Goal: Task Accomplishment & Management: Use online tool/utility

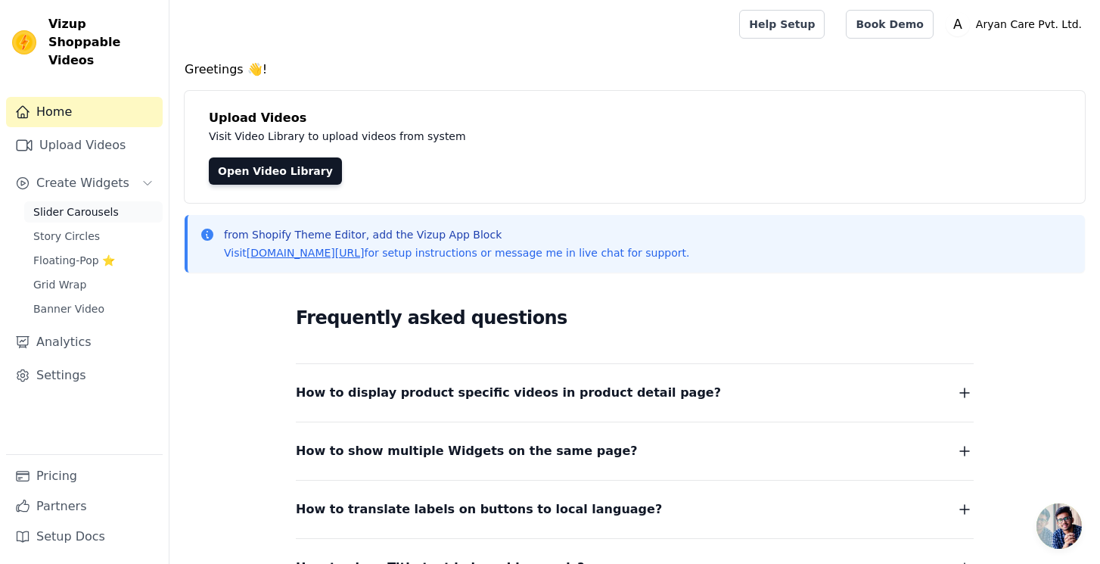
click at [95, 201] on link "Slider Carousels" at bounding box center [93, 211] width 138 height 21
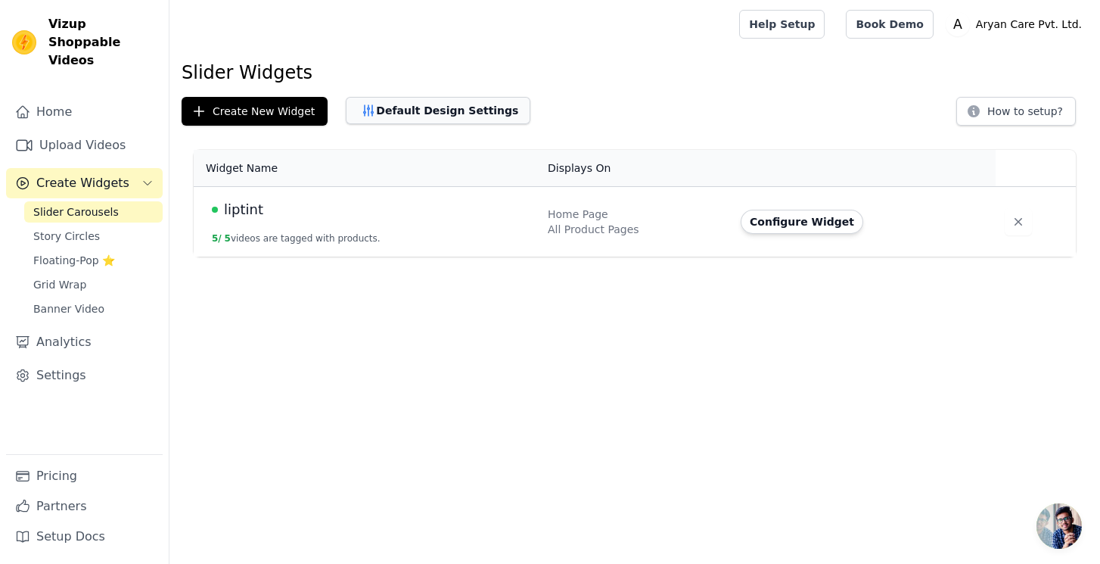
click at [471, 110] on button "Default Design Settings" at bounding box center [438, 110] width 185 height 27
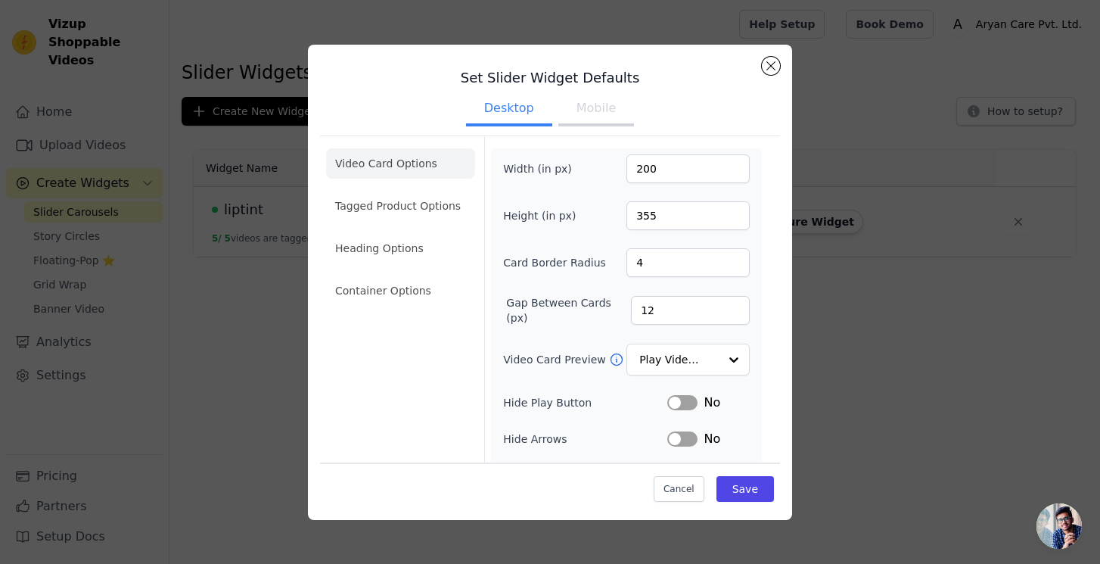
click at [590, 111] on button "Mobile" at bounding box center [596, 109] width 76 height 33
click at [764, 67] on button "Close modal" at bounding box center [771, 66] width 18 height 18
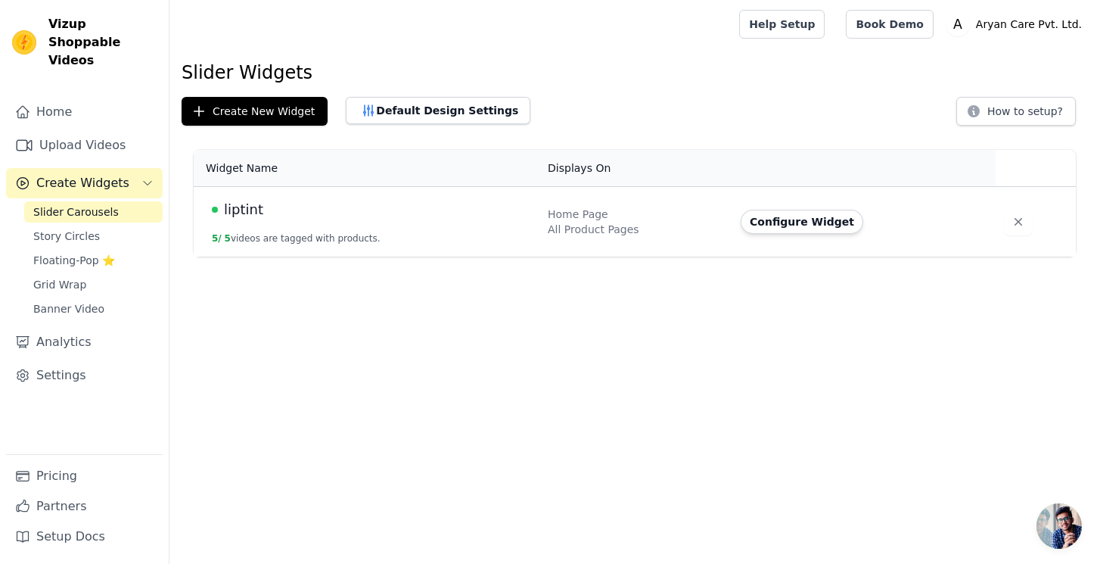
click at [241, 214] on span "liptint" at bounding box center [243, 209] width 39 height 21
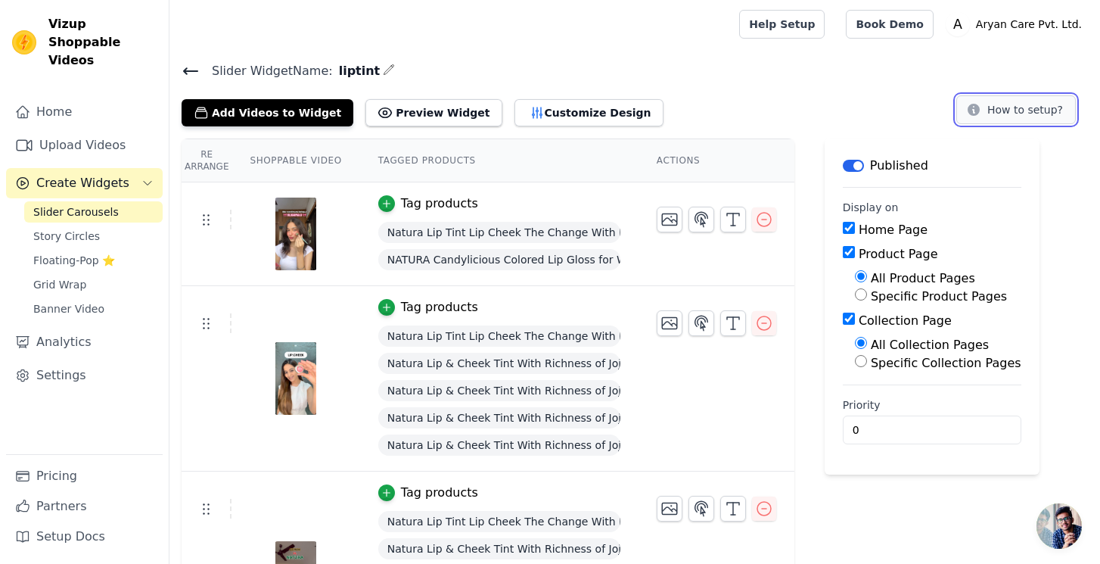
click at [1022, 101] on button "How to setup?" at bounding box center [1017, 109] width 120 height 29
click at [89, 229] on span "Story Circles" at bounding box center [66, 236] width 67 height 15
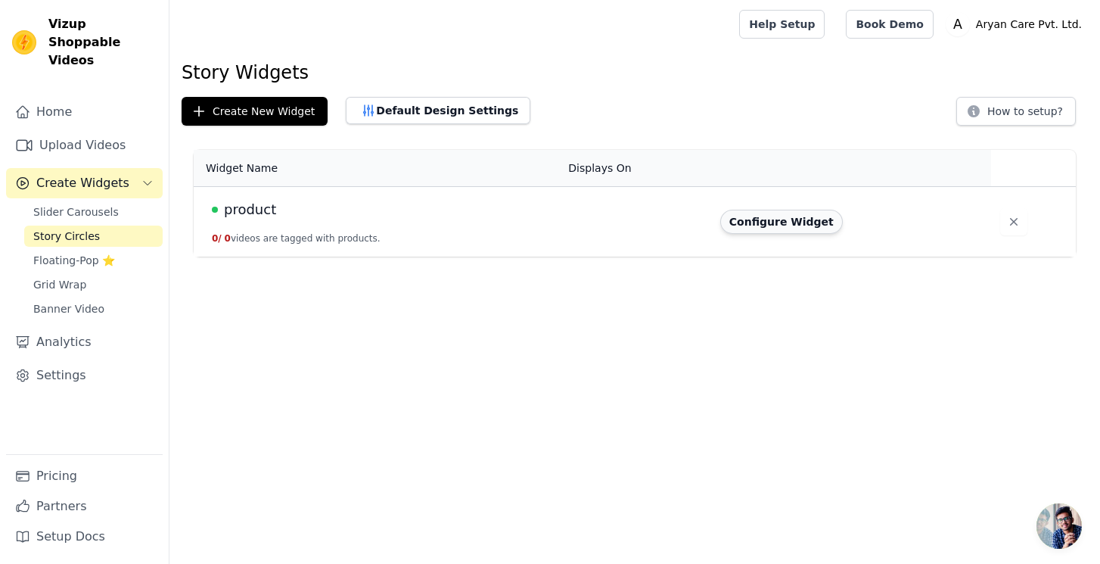
click at [761, 224] on button "Configure Widget" at bounding box center [781, 222] width 123 height 24
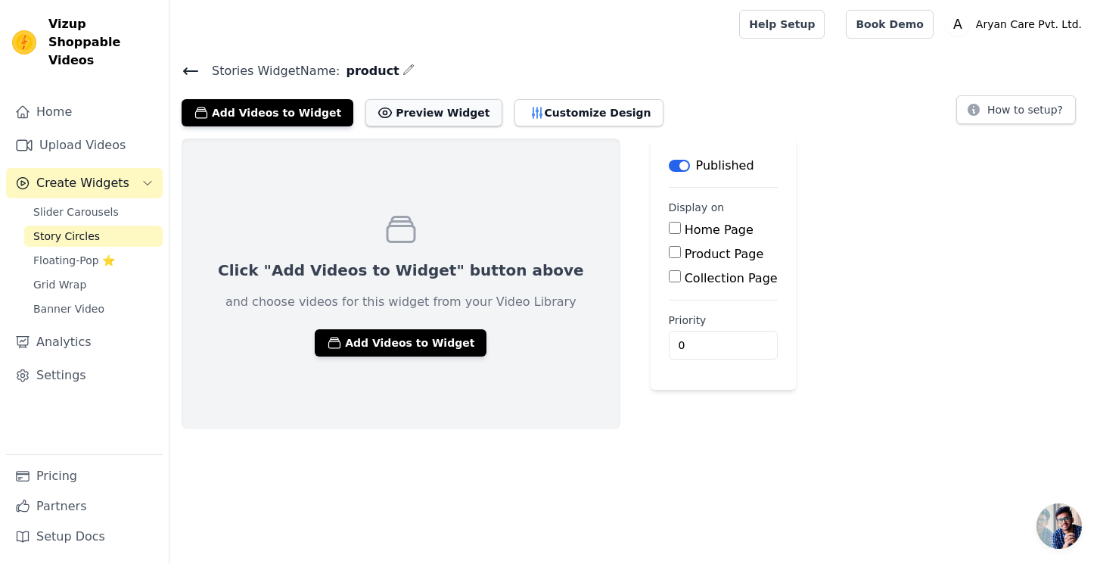
click at [454, 110] on button "Preview Widget" at bounding box center [434, 112] width 136 height 27
click at [349, 347] on button "Add Videos to Widget" at bounding box center [401, 342] width 172 height 27
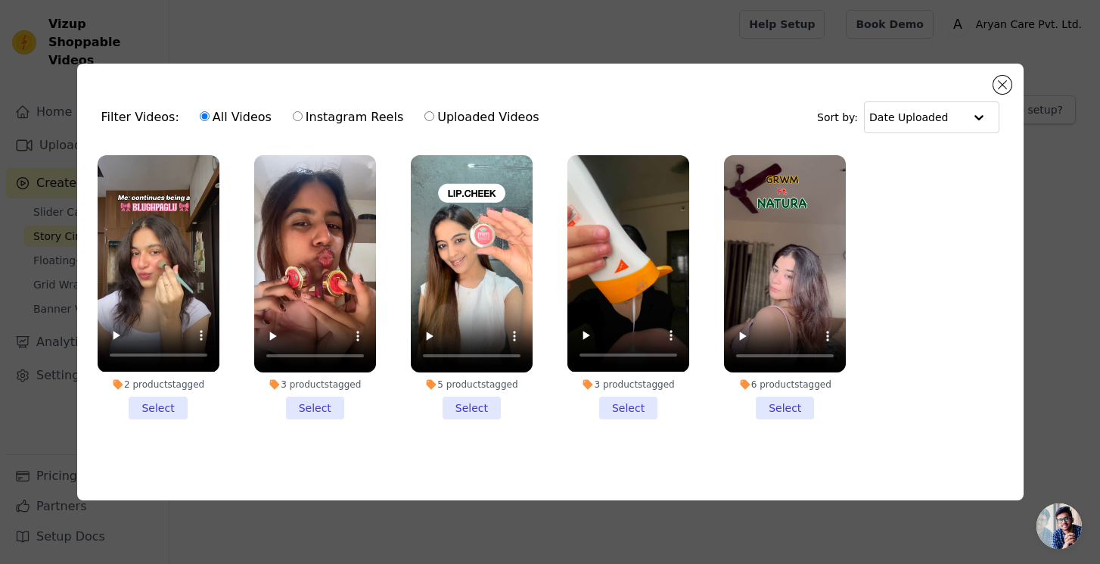
click at [172, 407] on li "2 products tagged Select" at bounding box center [159, 286] width 122 height 263
click at [0, 0] on input "2 products tagged Select" at bounding box center [0, 0] width 0 height 0
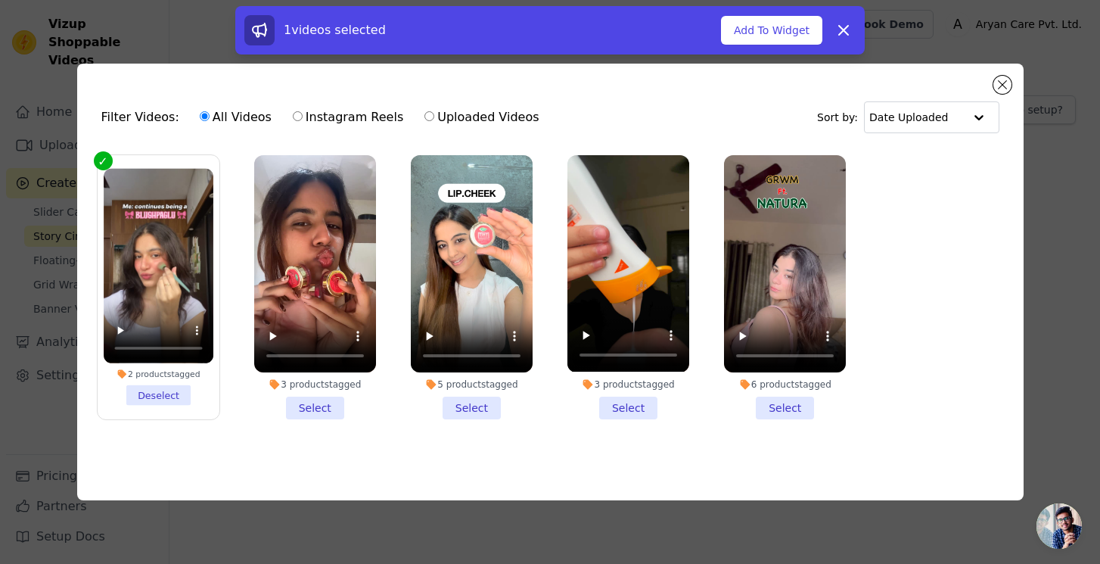
click at [641, 410] on li "3 products tagged Select" at bounding box center [629, 286] width 122 height 263
click at [0, 0] on input "3 products tagged Select" at bounding box center [0, 0] width 0 height 0
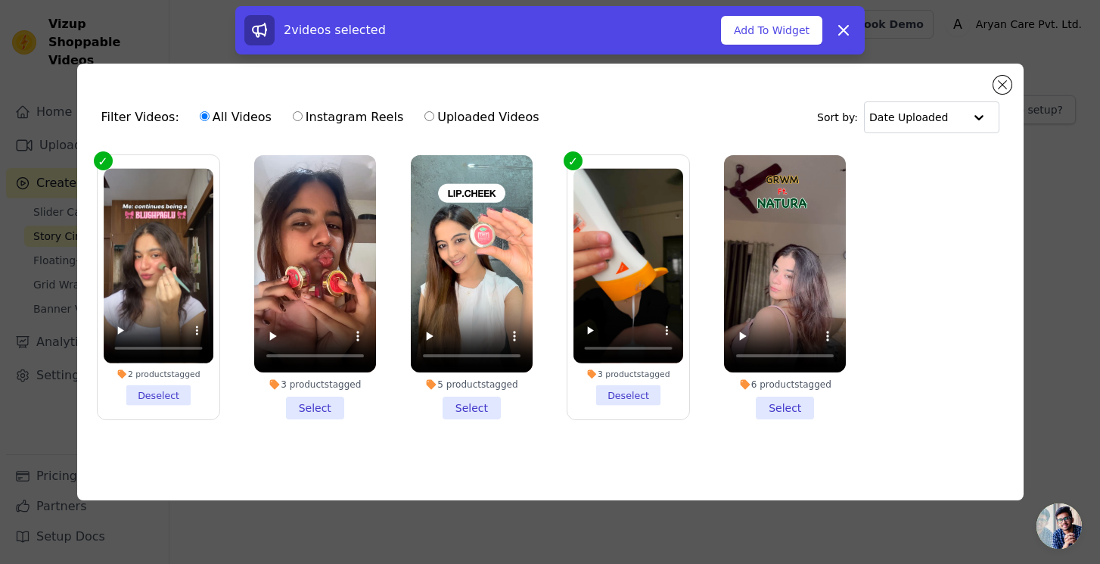
click at [353, 404] on li "3 products tagged Select" at bounding box center [315, 287] width 122 height 264
click at [0, 0] on input "3 products tagged Select" at bounding box center [0, 0] width 0 height 0
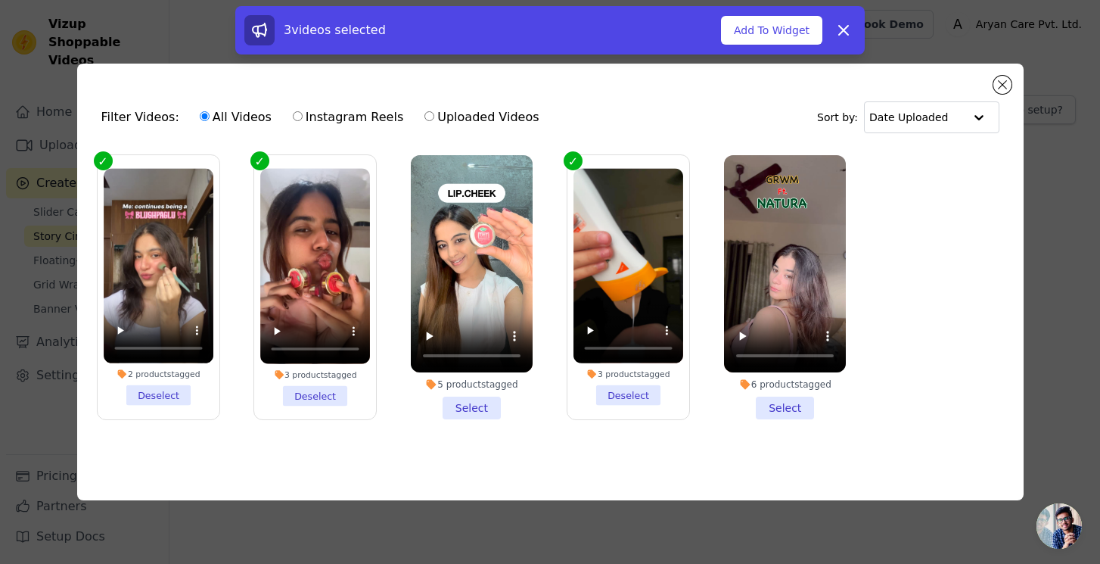
click at [448, 406] on li "5 products tagged Select" at bounding box center [472, 287] width 122 height 264
click at [0, 0] on input "5 products tagged Select" at bounding box center [0, 0] width 0 height 0
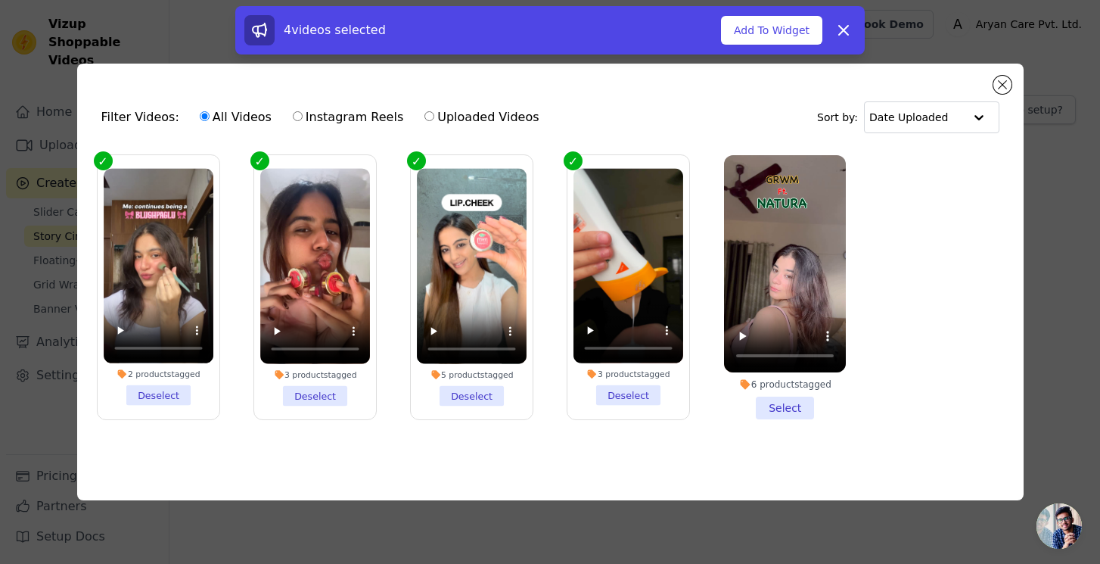
click at [789, 403] on li "6 products tagged Select" at bounding box center [785, 287] width 122 height 264
click at [0, 0] on input "6 products tagged Select" at bounding box center [0, 0] width 0 height 0
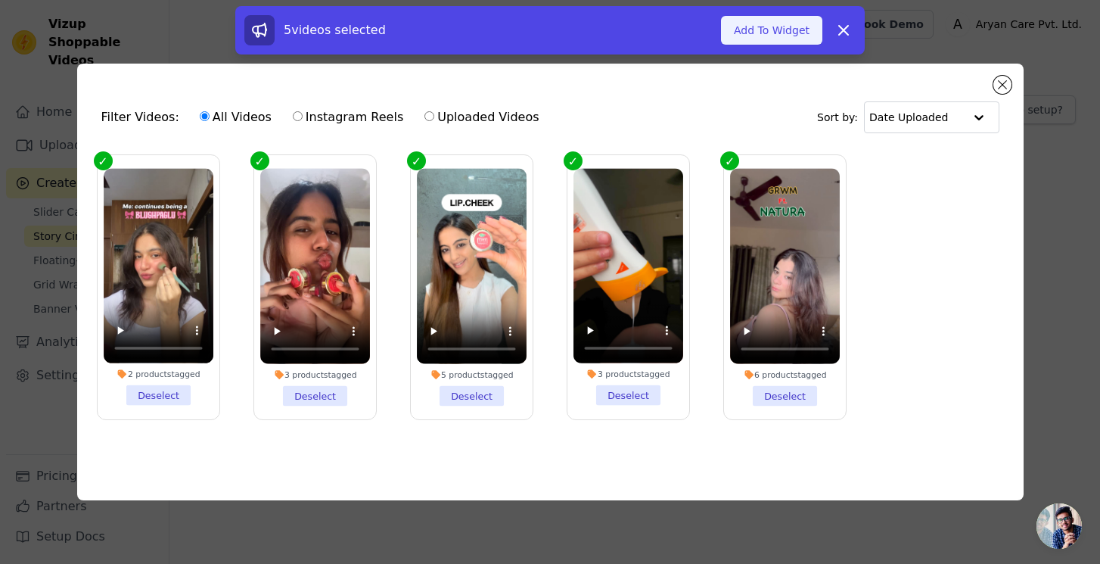
click at [770, 43] on button "Add To Widget" at bounding box center [771, 30] width 101 height 29
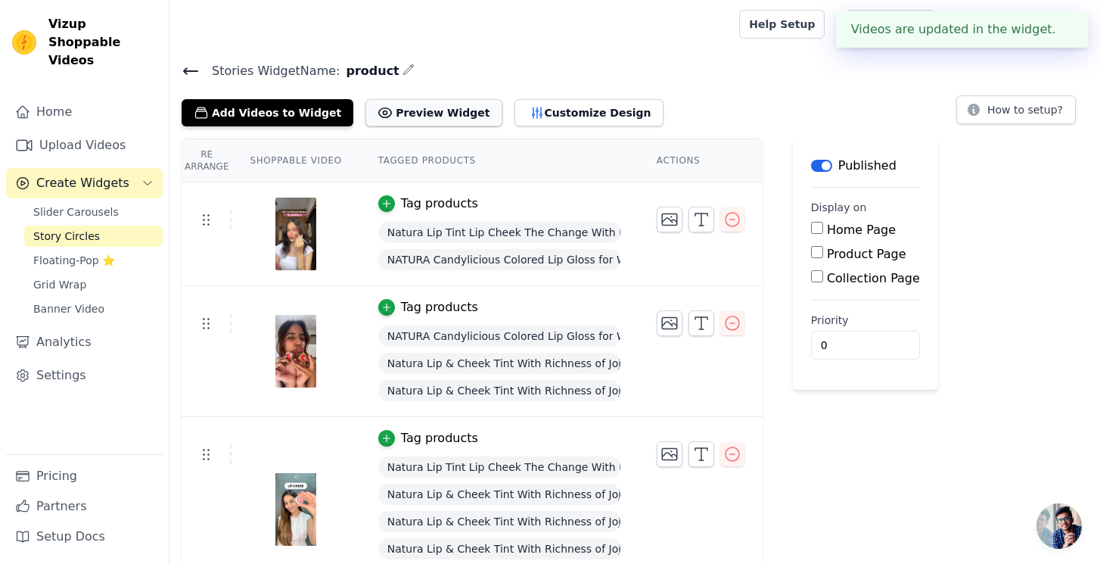
click at [423, 114] on button "Preview Widget" at bounding box center [434, 112] width 136 height 27
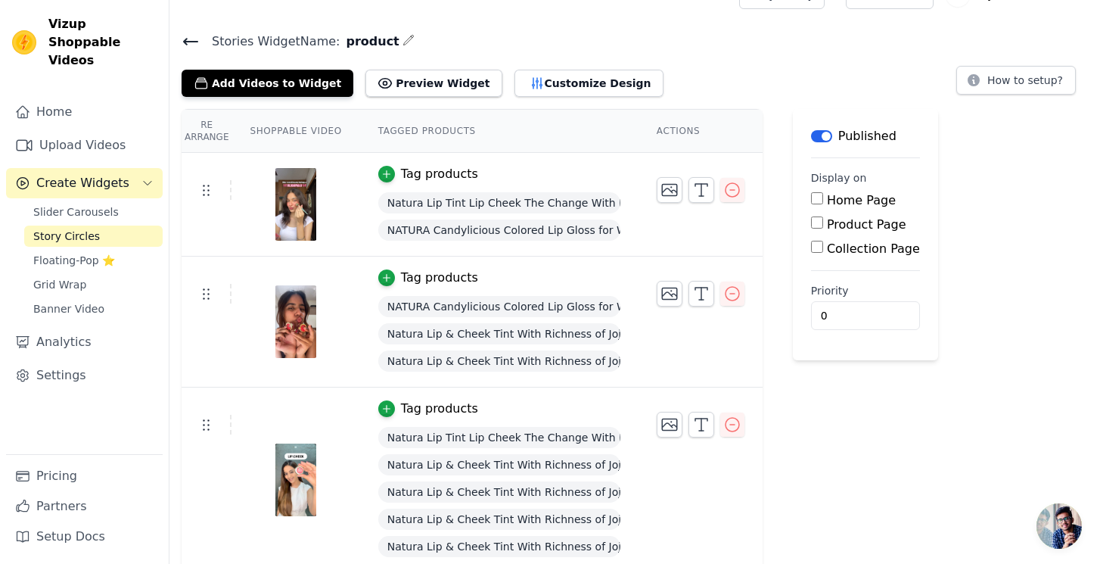
scroll to position [33, 0]
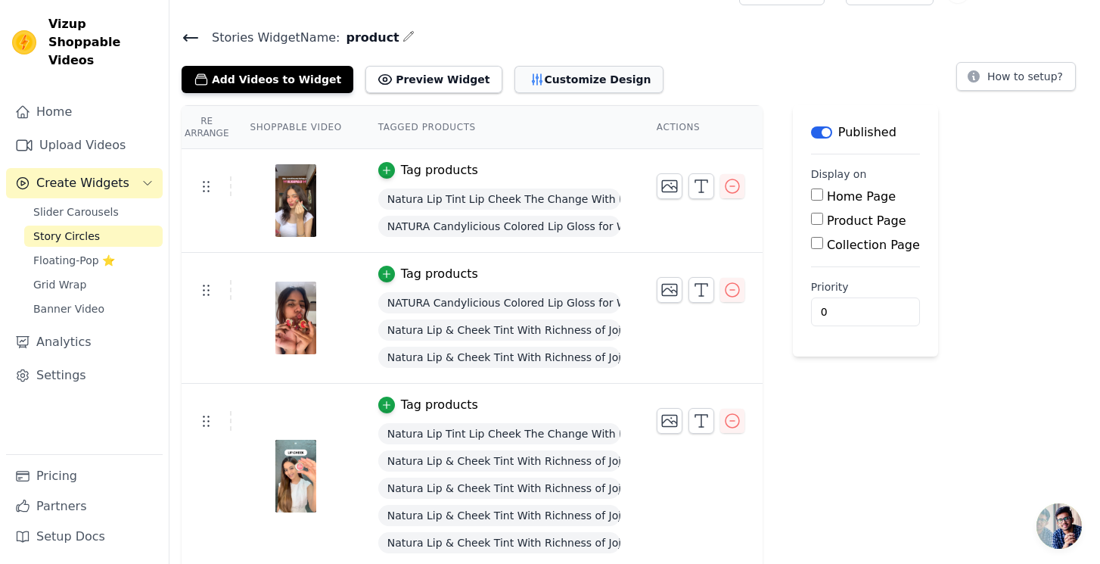
click at [565, 81] on button "Customize Design" at bounding box center [589, 79] width 149 height 27
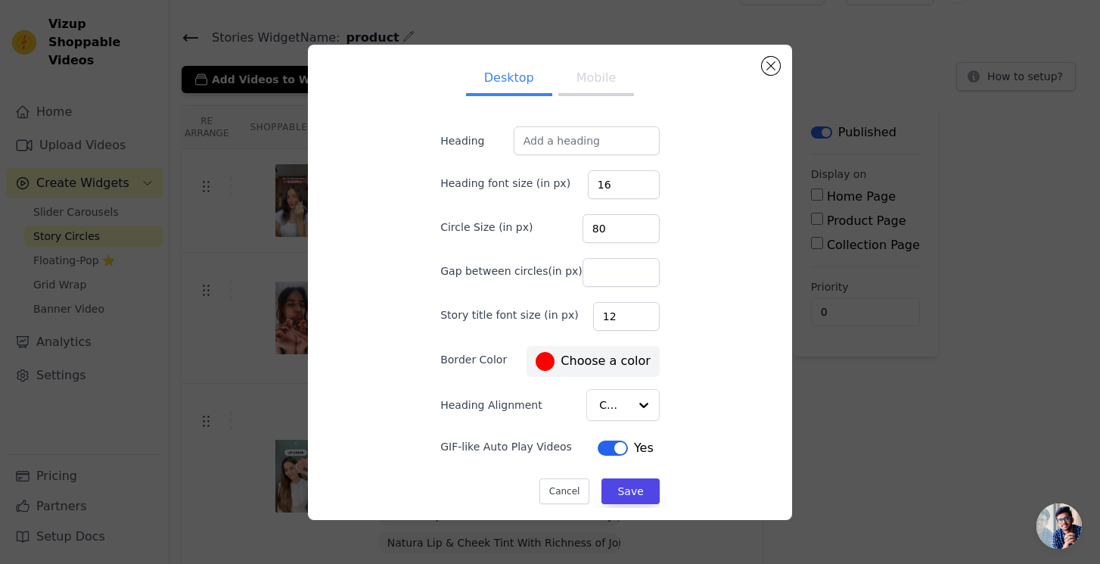
click at [607, 83] on button "Mobile" at bounding box center [596, 79] width 76 height 33
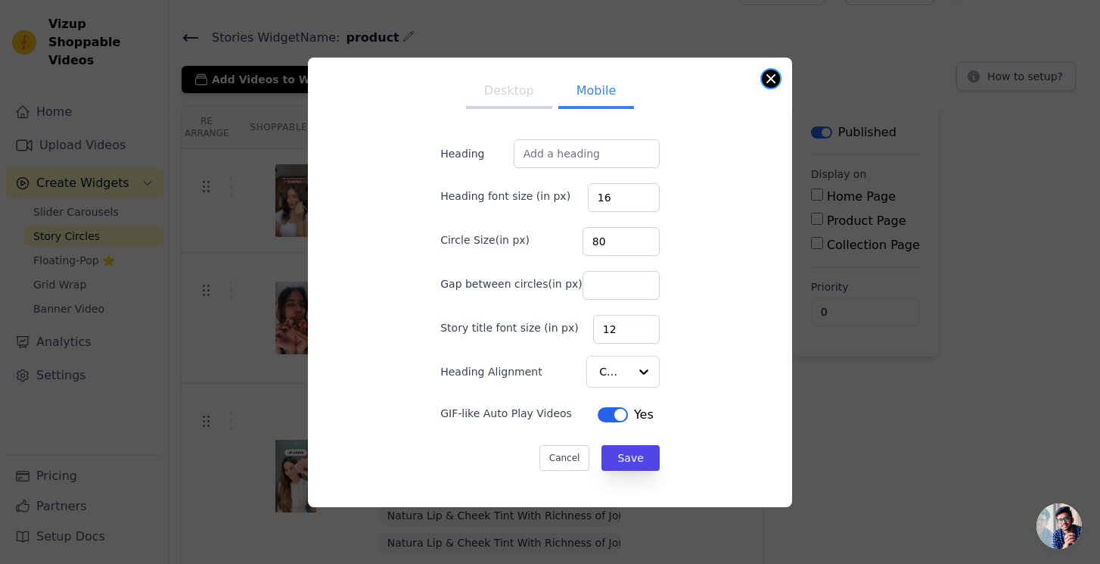
click at [766, 71] on button "Close modal" at bounding box center [771, 79] width 18 height 18
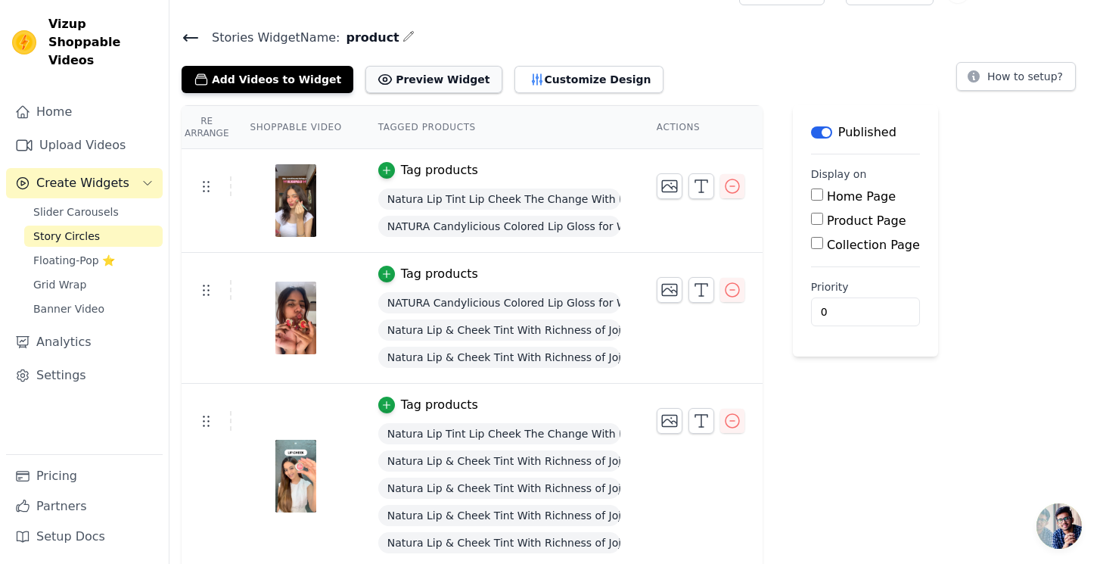
click at [453, 76] on button "Preview Widget" at bounding box center [434, 79] width 136 height 27
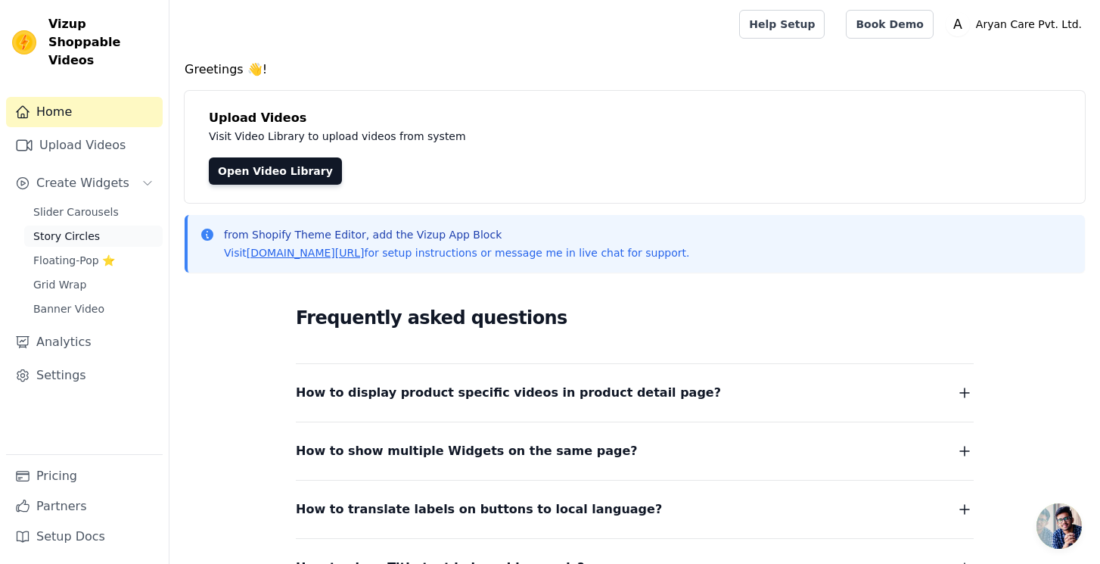
click at [94, 229] on span "Story Circles" at bounding box center [66, 236] width 67 height 15
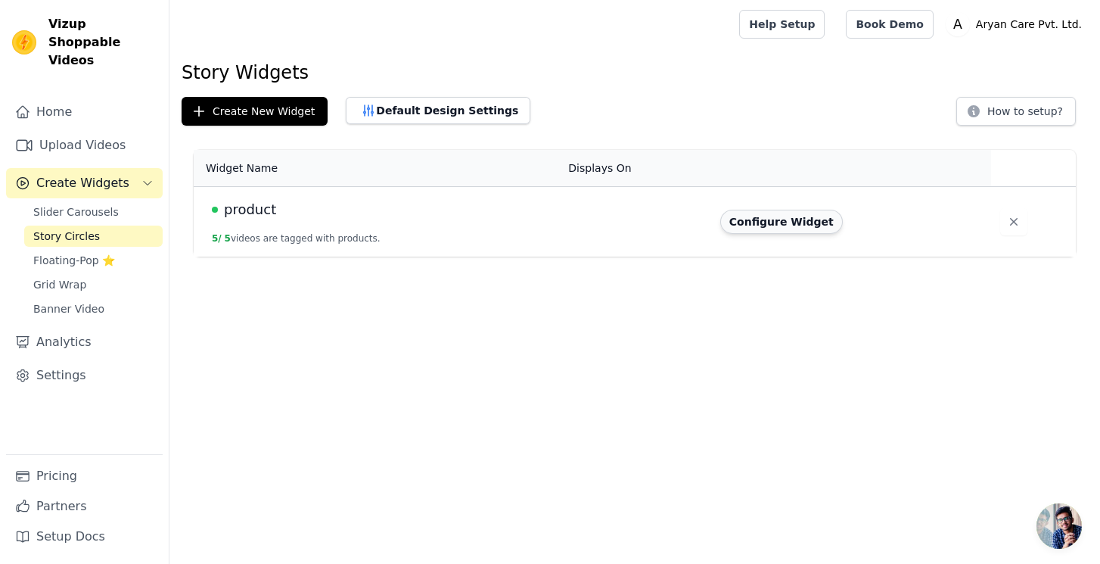
click at [786, 228] on button "Configure Widget" at bounding box center [781, 222] width 123 height 24
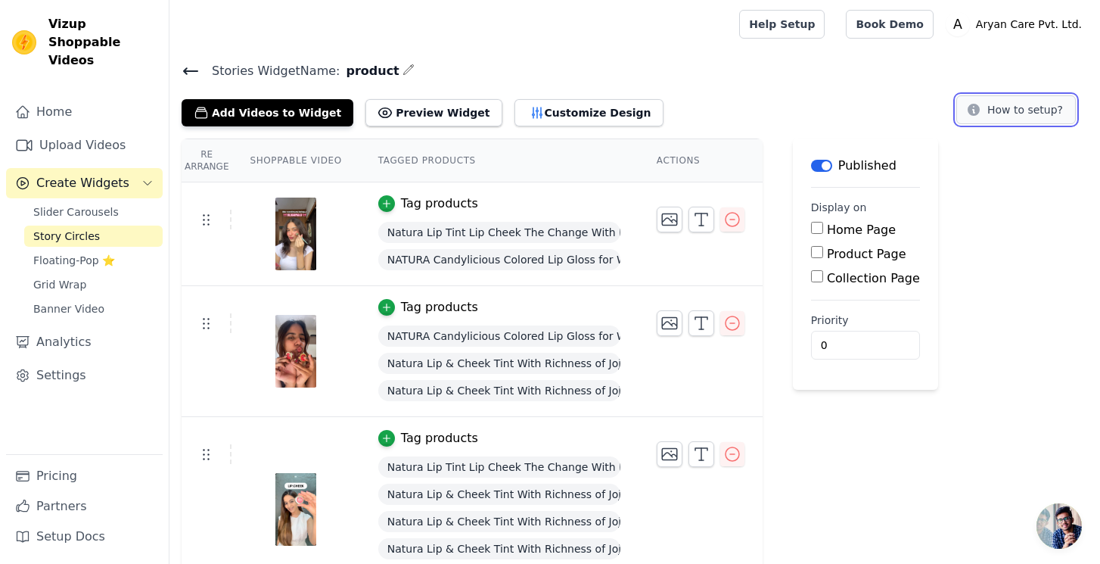
click at [1018, 115] on button "How to setup?" at bounding box center [1017, 109] width 120 height 29
click at [185, 78] on icon at bounding box center [191, 71] width 18 height 18
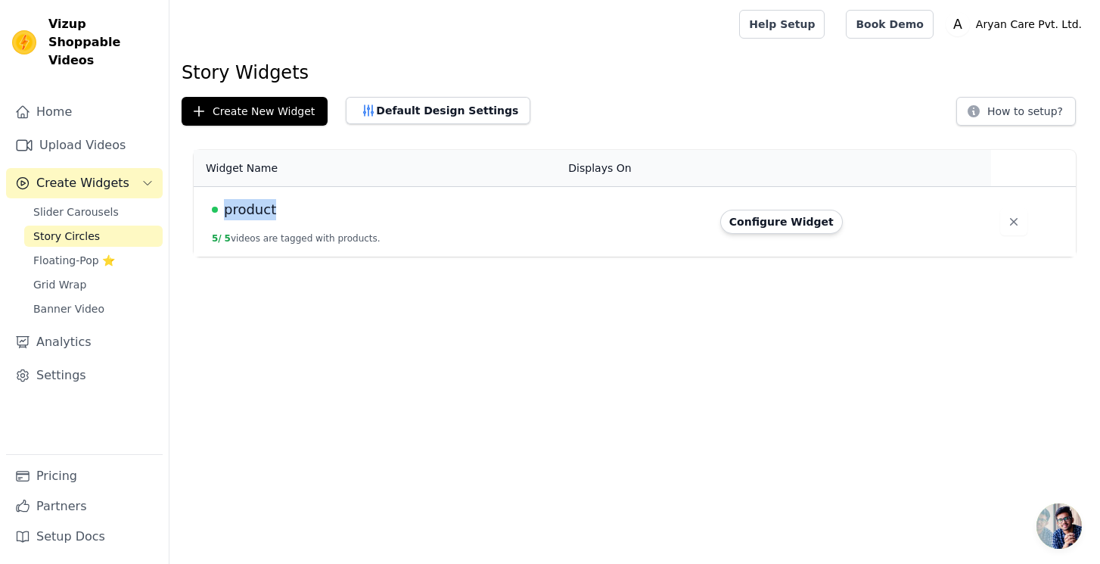
drag, startPoint x: 287, startPoint y: 207, endPoint x: 223, endPoint y: 210, distance: 63.6
click at [223, 210] on div "product" at bounding box center [381, 209] width 338 height 21
copy span "product"
click at [79, 253] on span "Floating-Pop ⭐" at bounding box center [74, 260] width 82 height 15
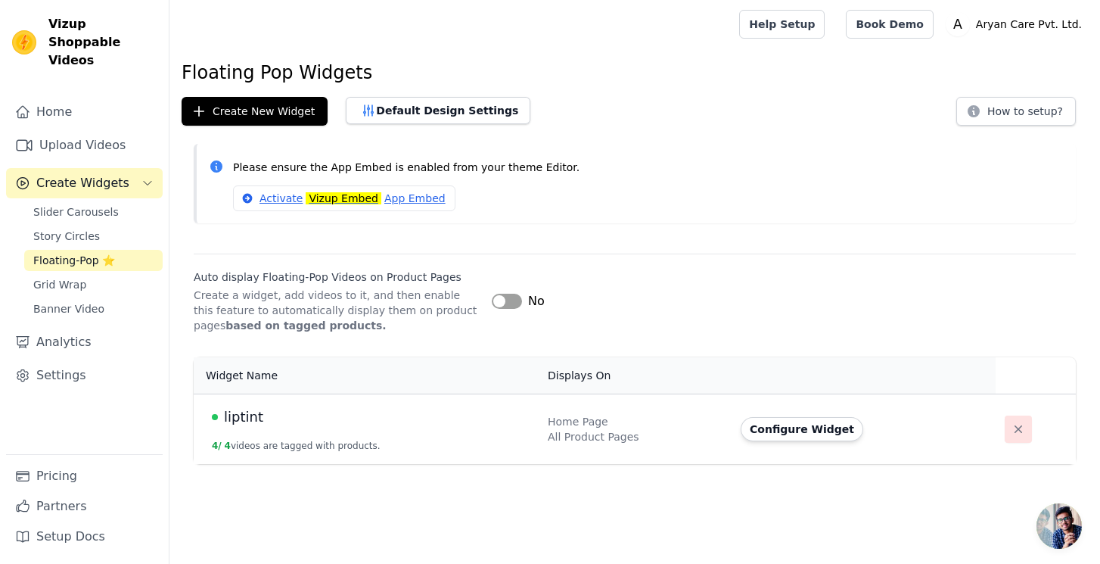
click at [1027, 428] on button "button" at bounding box center [1018, 428] width 27 height 27
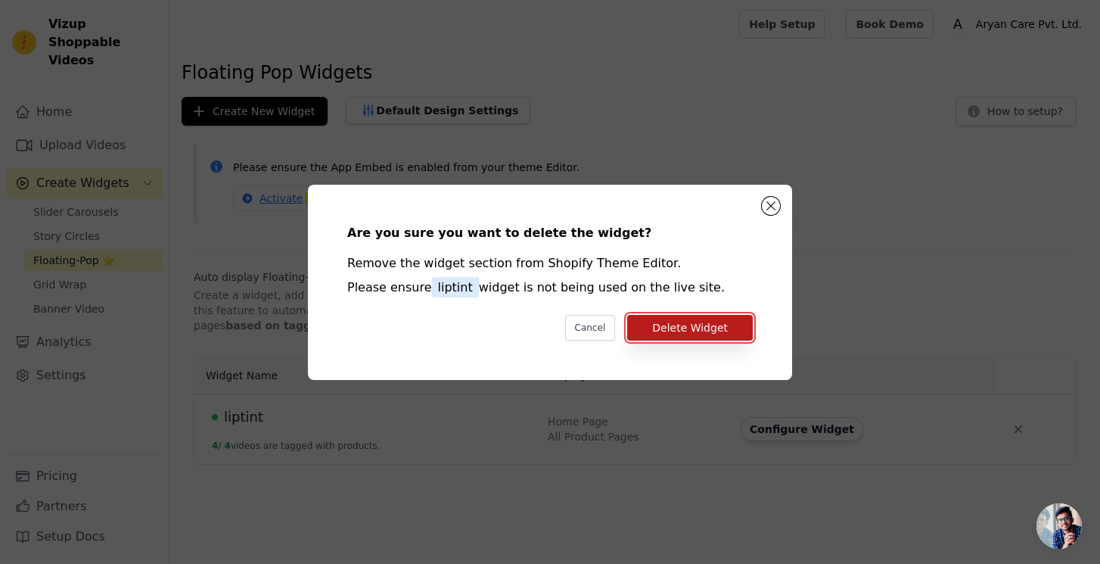
click at [736, 325] on button "Delete Widget" at bounding box center [690, 328] width 126 height 26
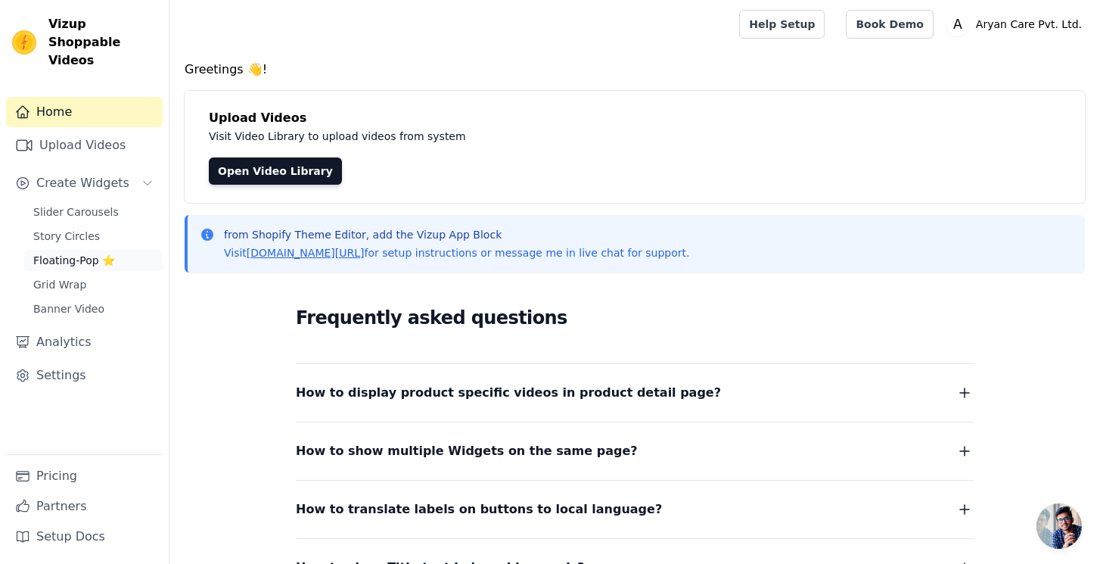
click at [80, 253] on span "Floating-Pop ⭐" at bounding box center [74, 260] width 82 height 15
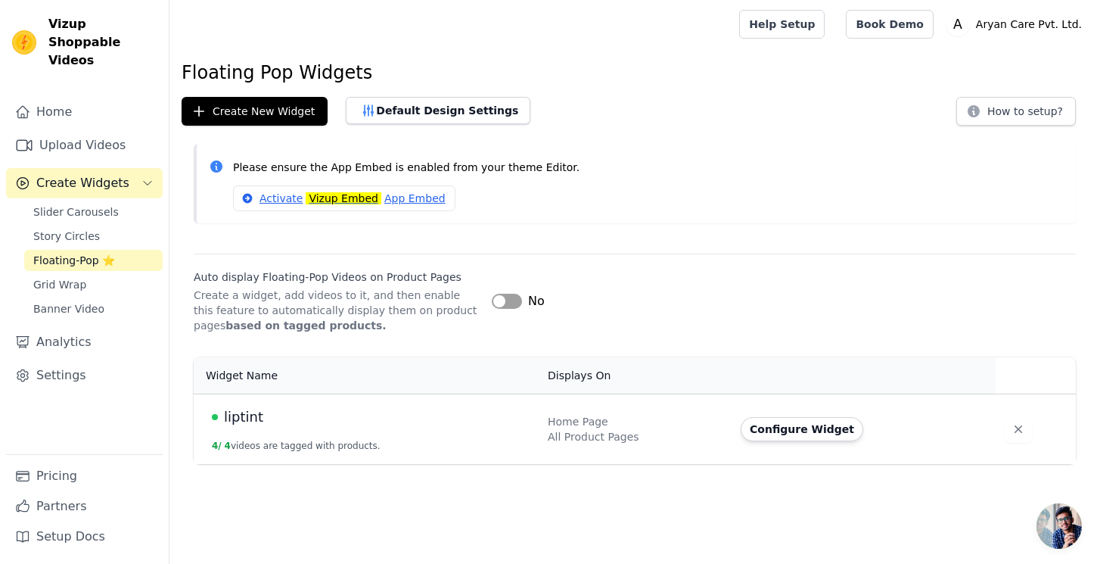
click at [87, 229] on div "Slider Carousels Story Circles Floating-Pop ⭐ Grid Wrap Banner Video" at bounding box center [93, 260] width 138 height 118
click at [88, 229] on span "Story Circles" at bounding box center [66, 236] width 67 height 15
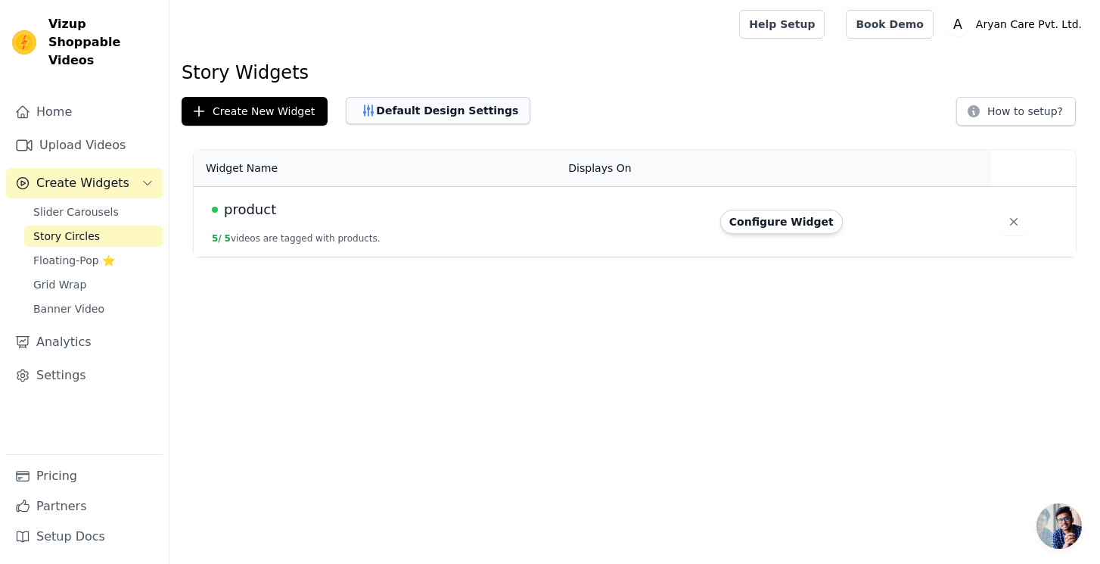
click at [425, 105] on button "Default Design Settings" at bounding box center [438, 110] width 185 height 27
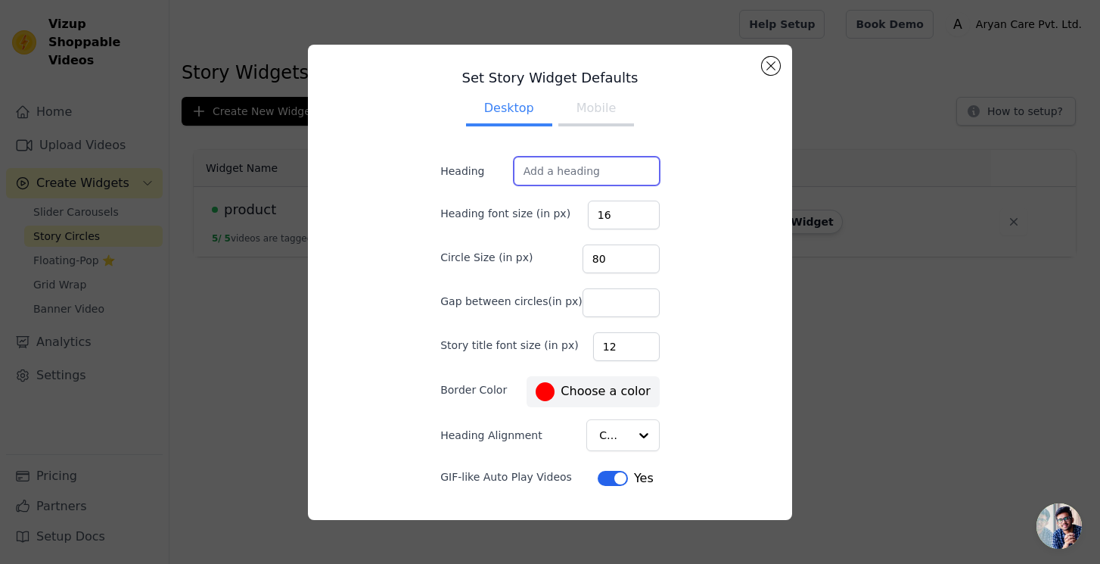
click at [595, 172] on input "Heading" at bounding box center [587, 171] width 146 height 29
click at [608, 117] on button "Mobile" at bounding box center [596, 109] width 76 height 33
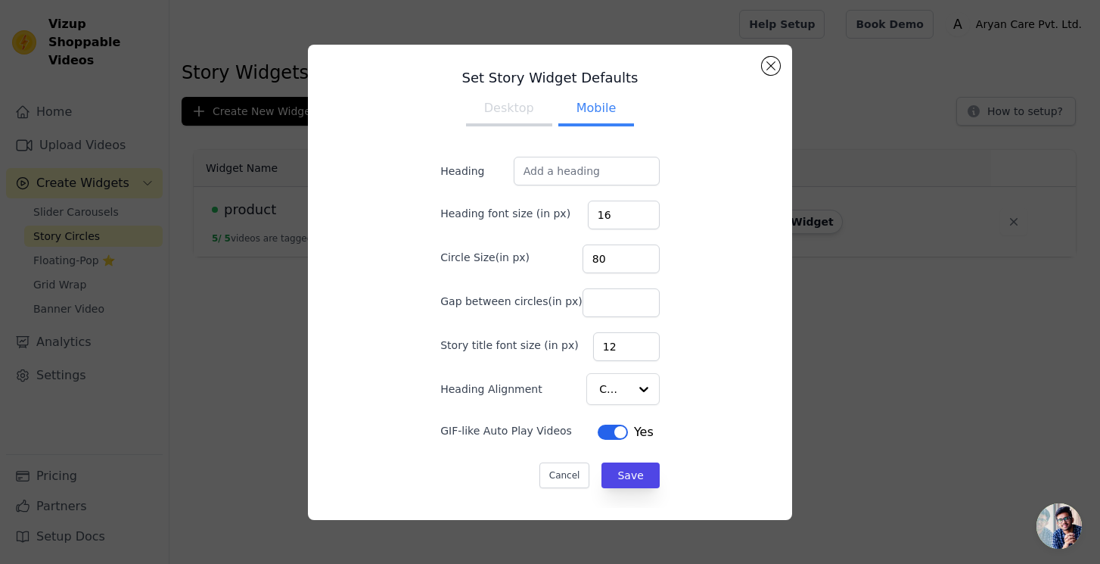
click at [505, 99] on button "Desktop" at bounding box center [509, 109] width 86 height 33
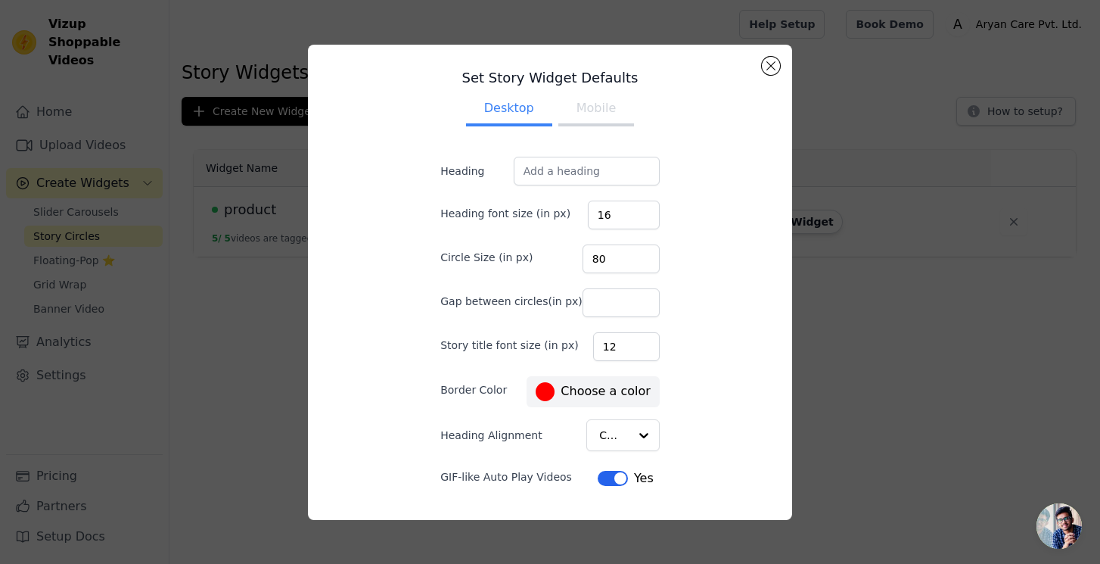
click at [779, 68] on div "Set Story Widget Defaults Desktop Mobile Heading Heading font size (in px) 16 C…" at bounding box center [550, 282] width 460 height 451
click at [767, 67] on button "Close modal" at bounding box center [771, 66] width 18 height 18
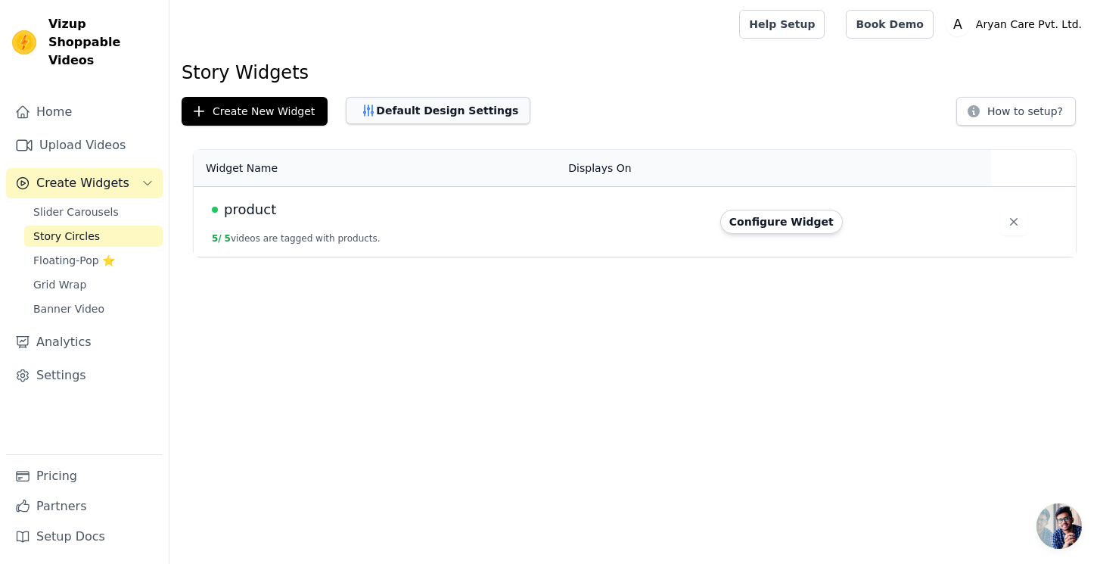
click at [428, 112] on button "Default Design Settings" at bounding box center [438, 110] width 185 height 27
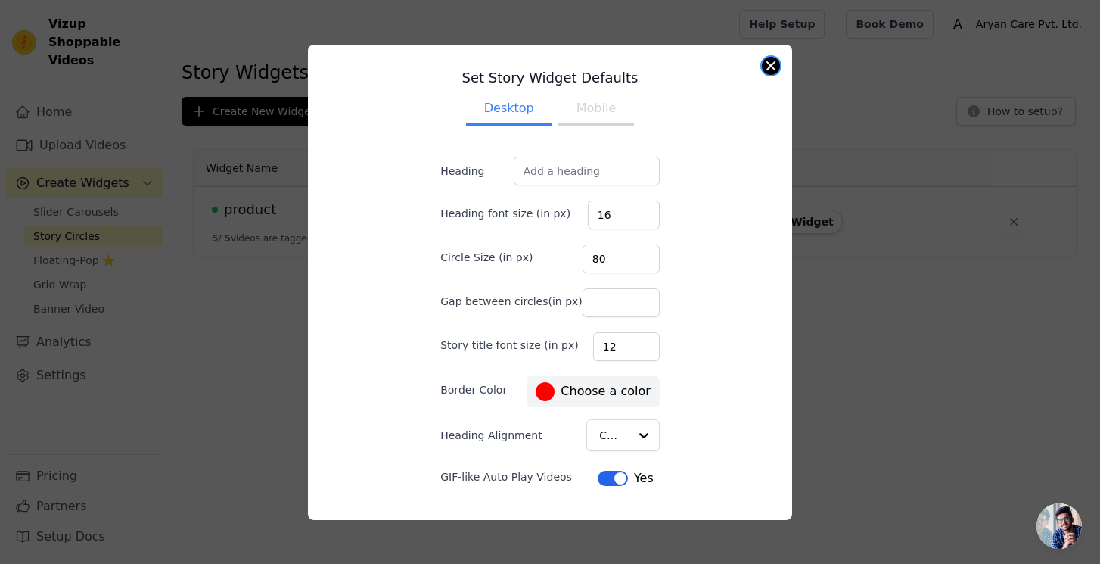
click at [767, 67] on button "Close modal" at bounding box center [771, 66] width 18 height 18
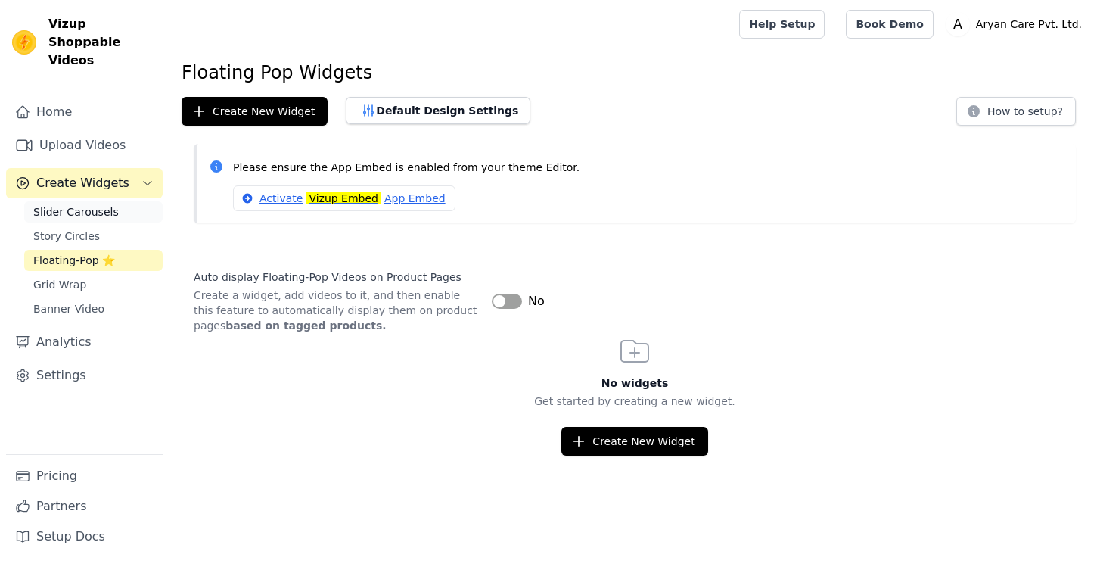
click at [92, 204] on span "Slider Carousels" at bounding box center [76, 211] width 86 height 15
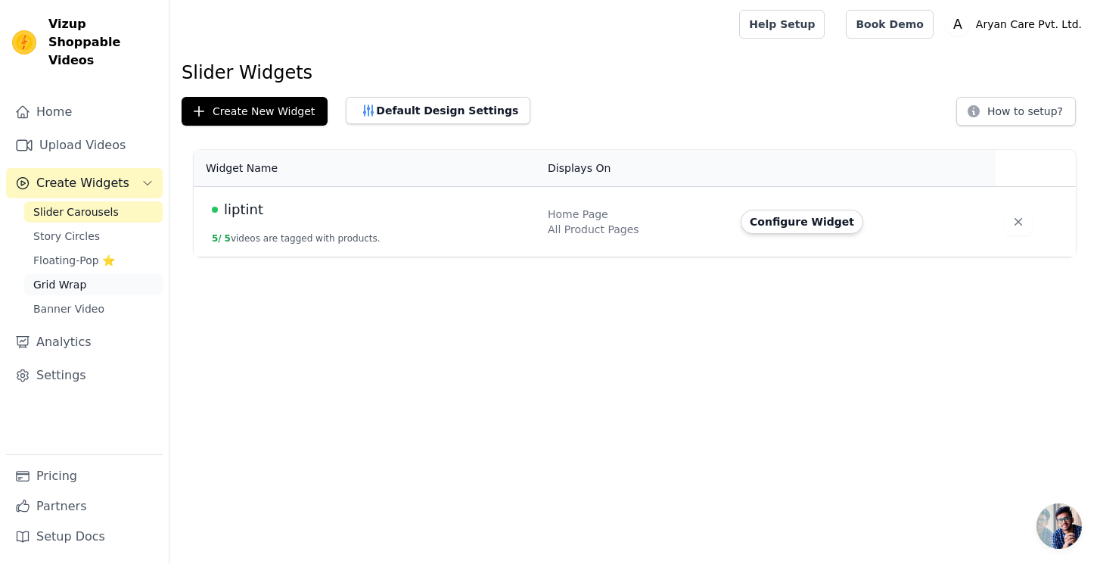
click at [103, 274] on link "Grid Wrap" at bounding box center [93, 284] width 138 height 21
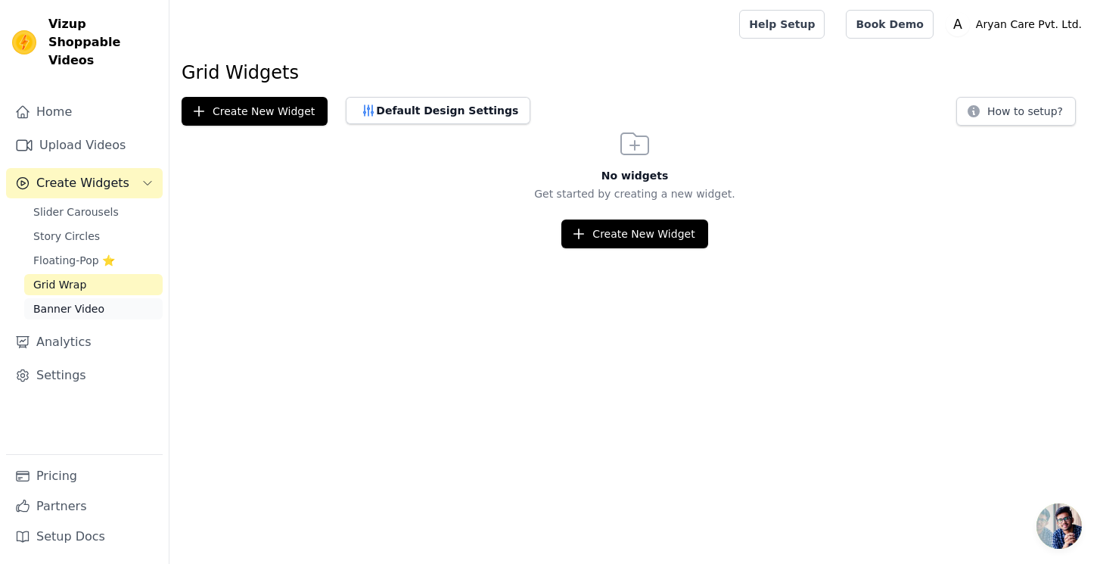
click at [86, 298] on link "Banner Video" at bounding box center [93, 308] width 138 height 21
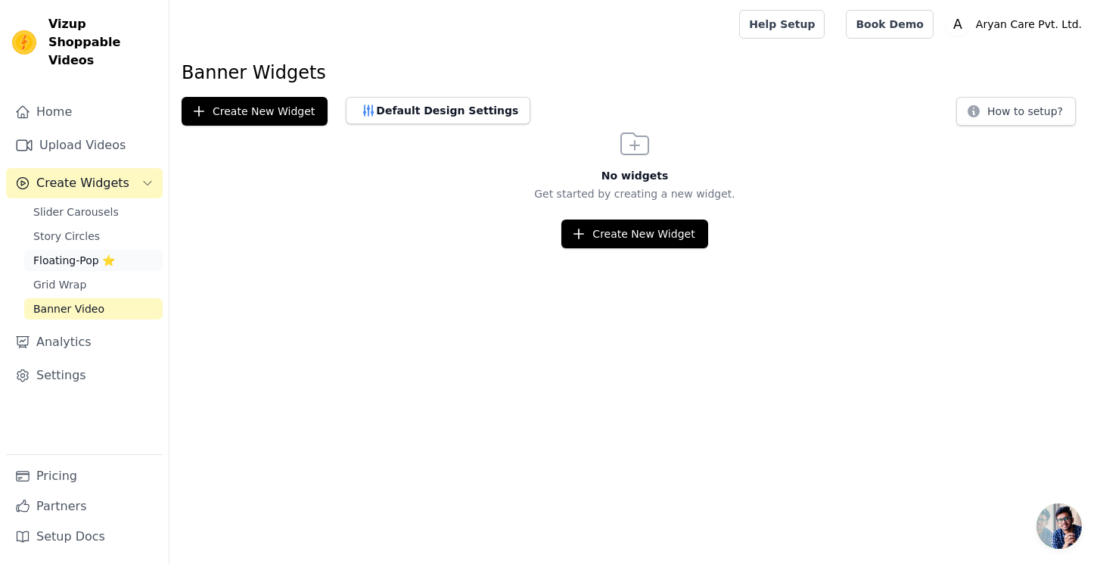
click at [100, 253] on span "Floating-Pop ⭐" at bounding box center [74, 260] width 82 height 15
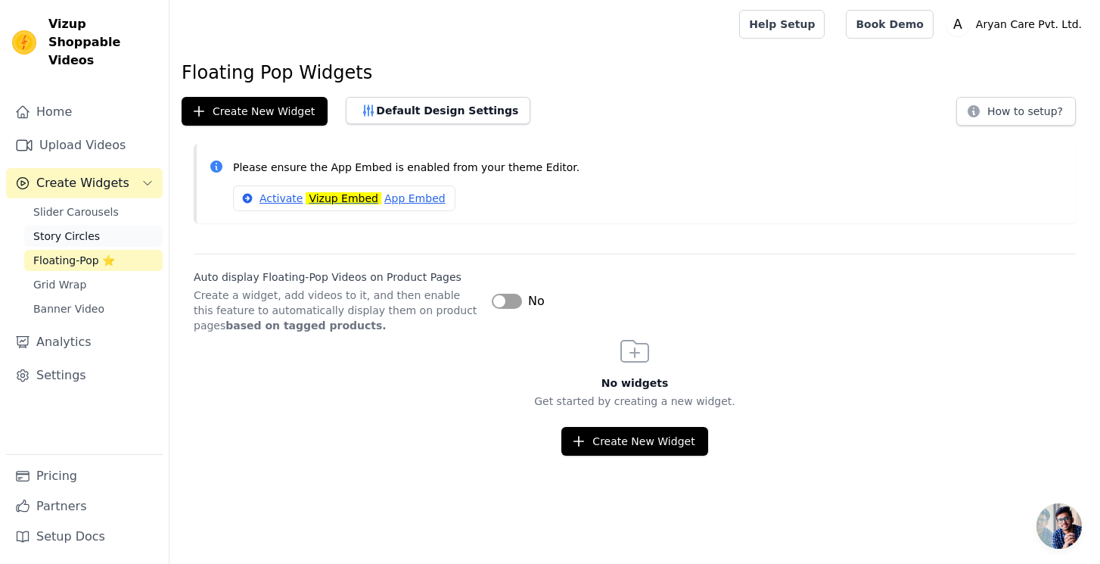
click at [106, 228] on link "Story Circles" at bounding box center [93, 236] width 138 height 21
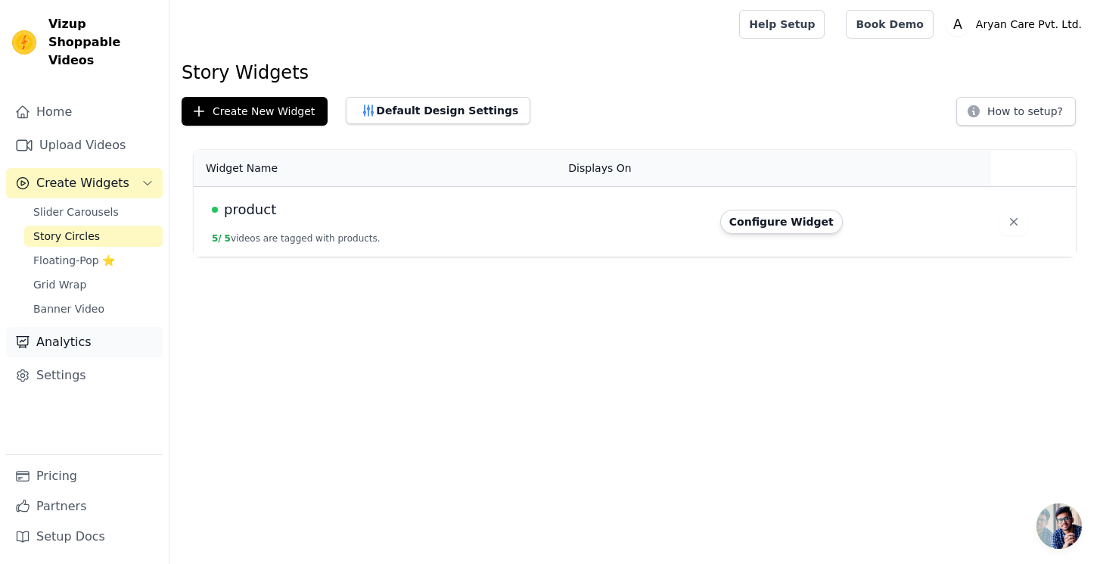
click at [107, 327] on link "Analytics" at bounding box center [84, 342] width 157 height 30
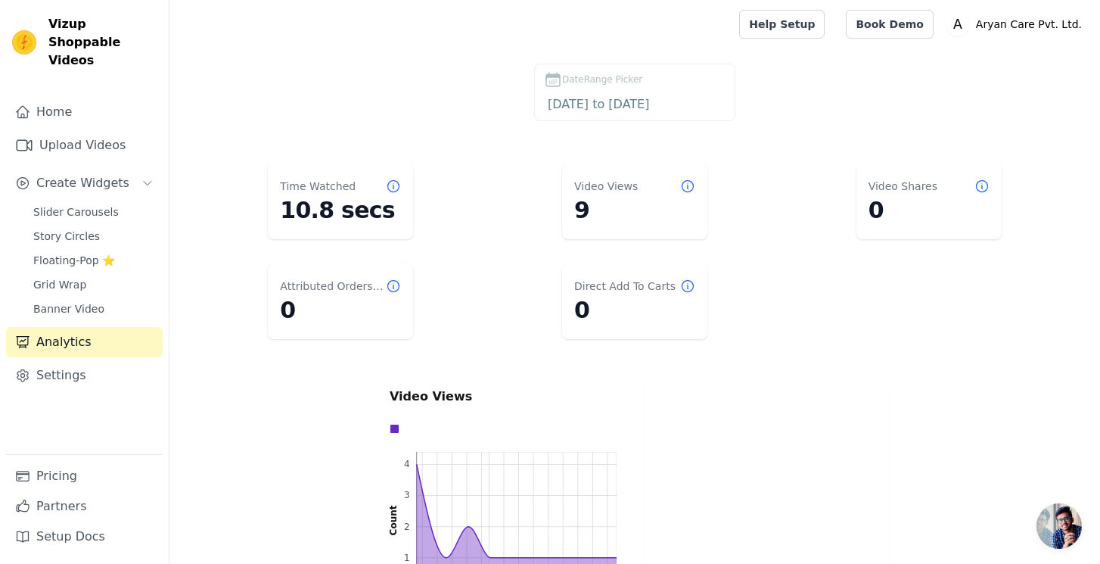
click at [621, 84] on span "DateRange Picker" at bounding box center [602, 80] width 80 height 14
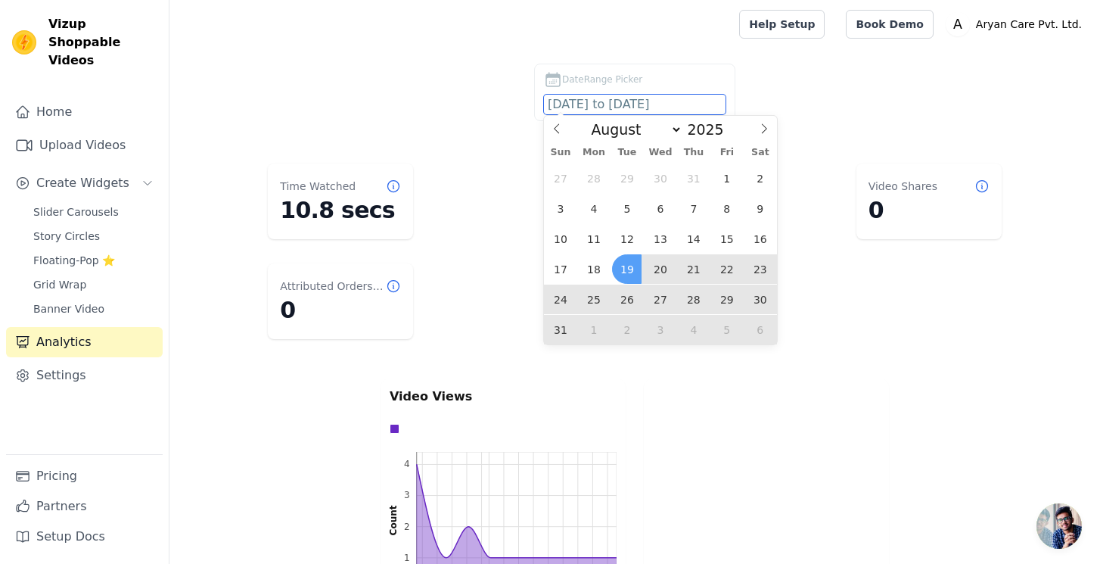
click at [608, 109] on input "2025-08-19 to 2025-09-18" at bounding box center [635, 105] width 182 height 20
click at [561, 128] on icon at bounding box center [557, 128] width 11 height 11
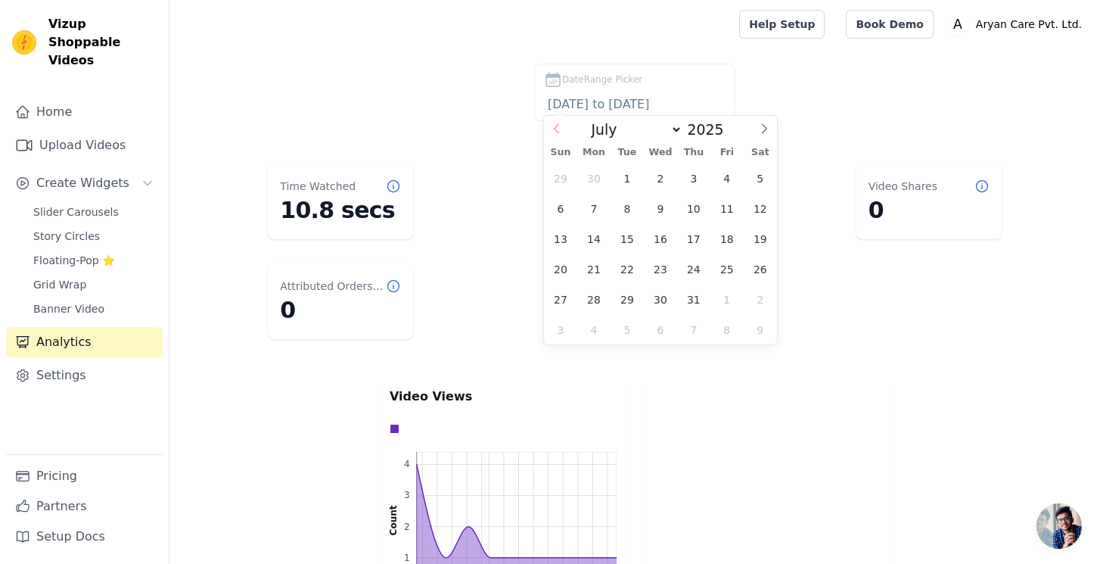
click at [561, 128] on icon at bounding box center [557, 128] width 11 height 11
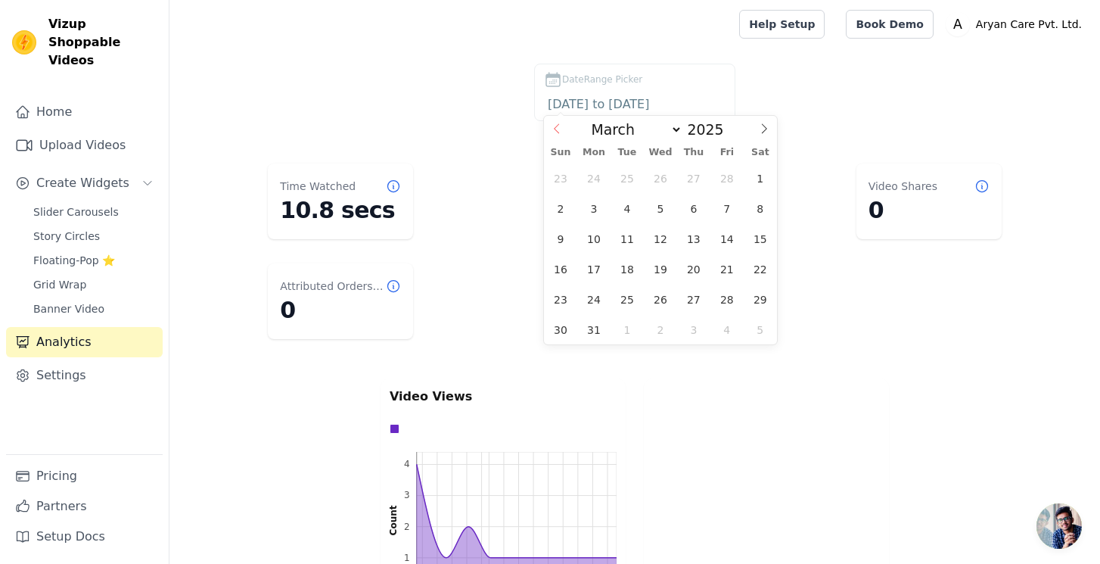
select select "1"
click at [750, 172] on span "1" at bounding box center [760, 178] width 30 height 30
type input "2025-02-01"
click at [760, 136] on span at bounding box center [764, 129] width 26 height 26
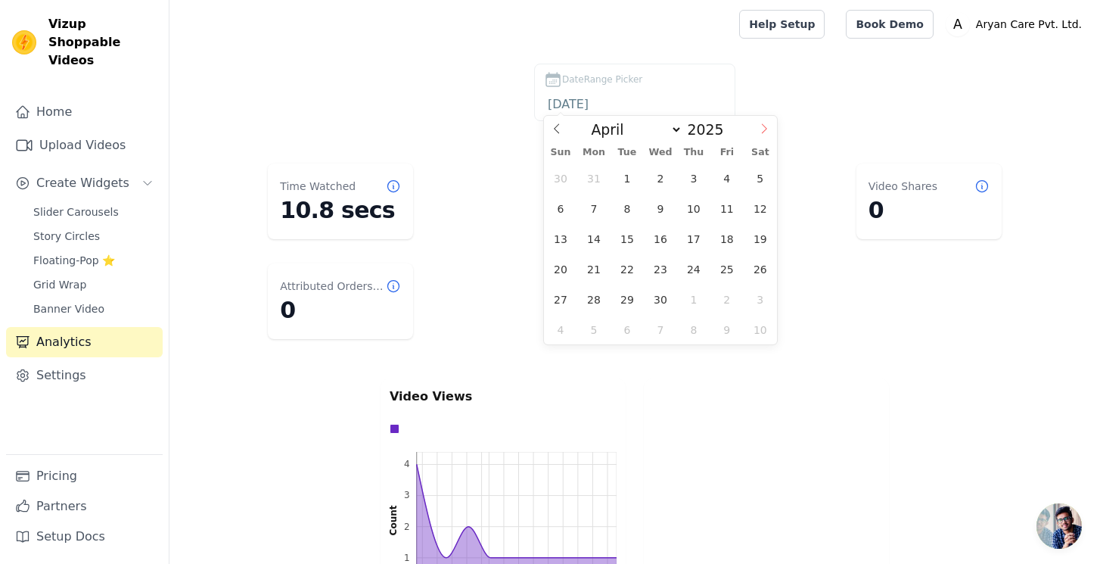
click at [760, 136] on span at bounding box center [764, 129] width 26 height 26
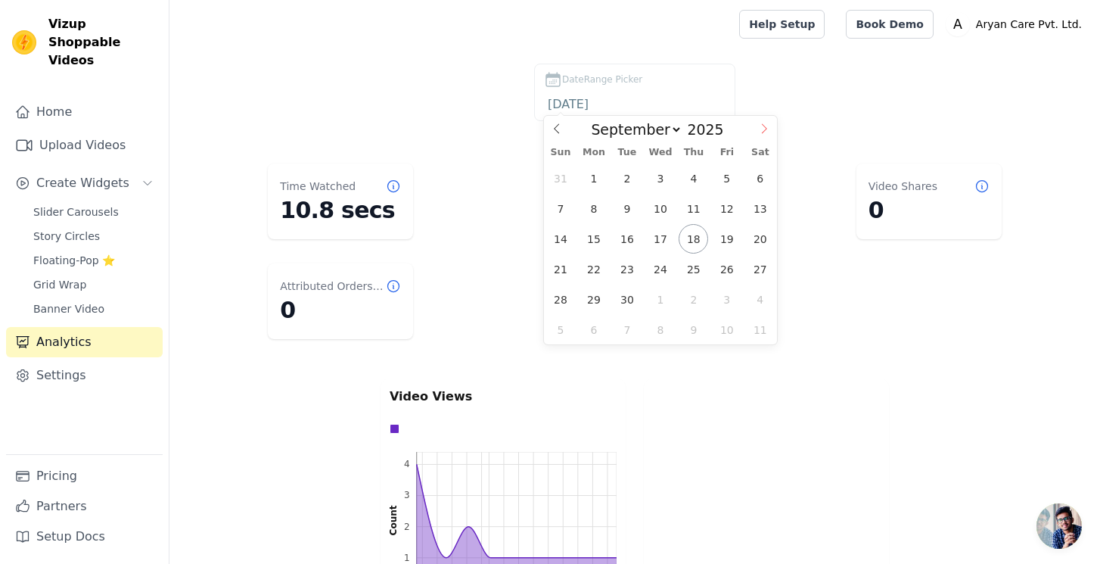
click at [760, 136] on span at bounding box center [764, 129] width 26 height 26
select select "11"
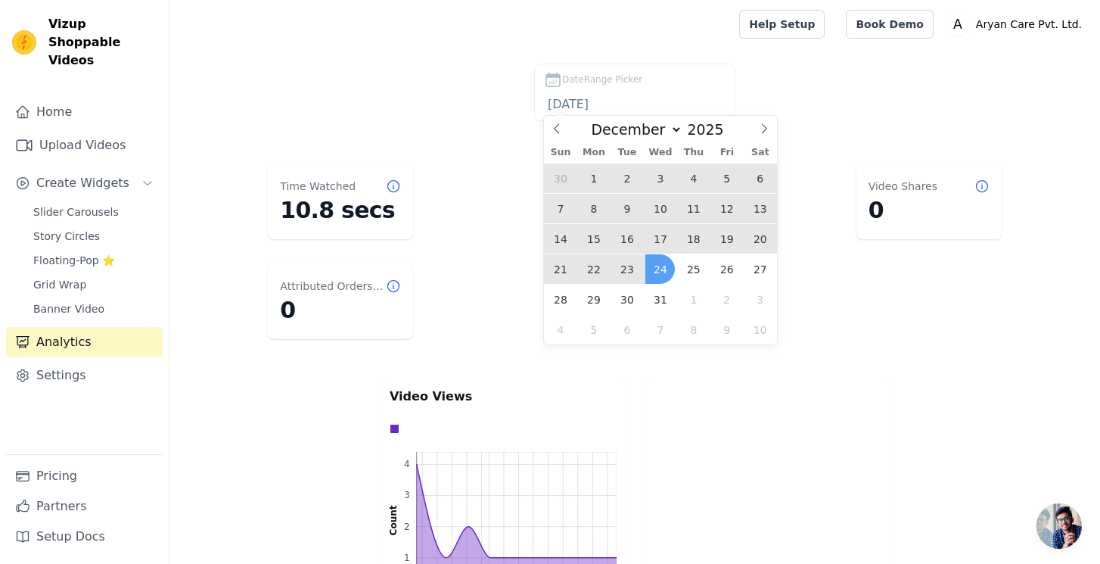
click at [646, 282] on span "24" at bounding box center [661, 269] width 30 height 30
type input "2025-02-01 to 2025-12-24"
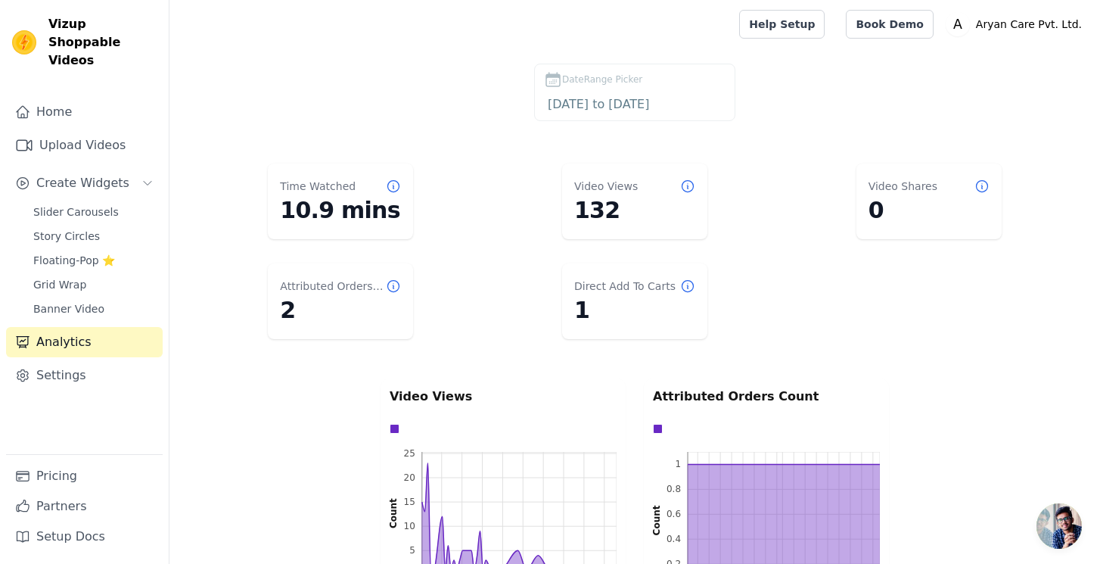
click at [489, 335] on dl "Time Watched 10.9 mins Video Views 132 Video Shares 0 Attributed Orders Count 2…" at bounding box center [635, 251] width 870 height 188
click at [73, 476] on link "Pricing" at bounding box center [84, 476] width 157 height 30
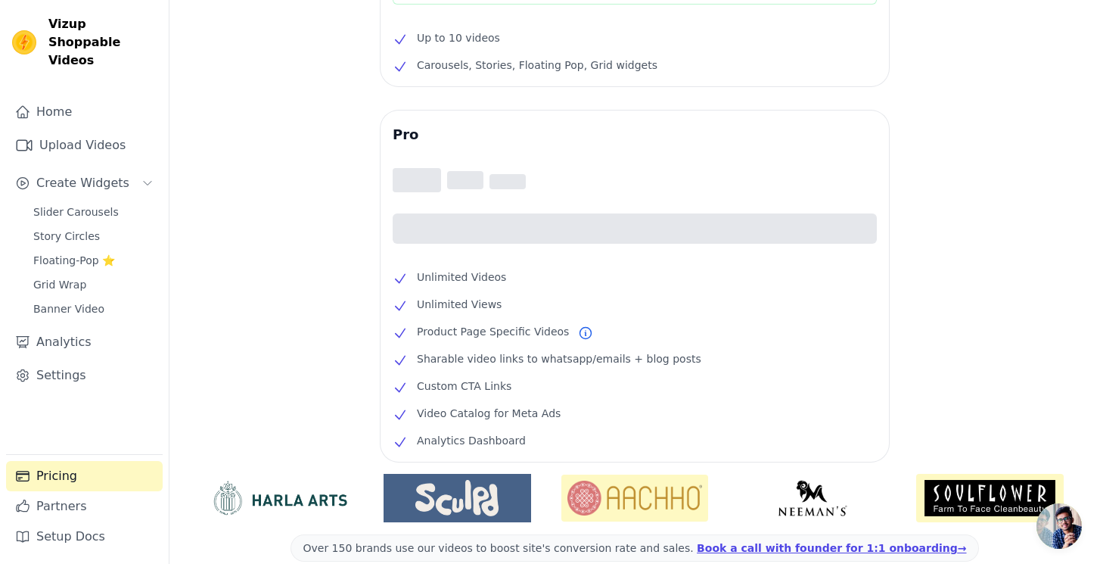
scroll to position [206, 0]
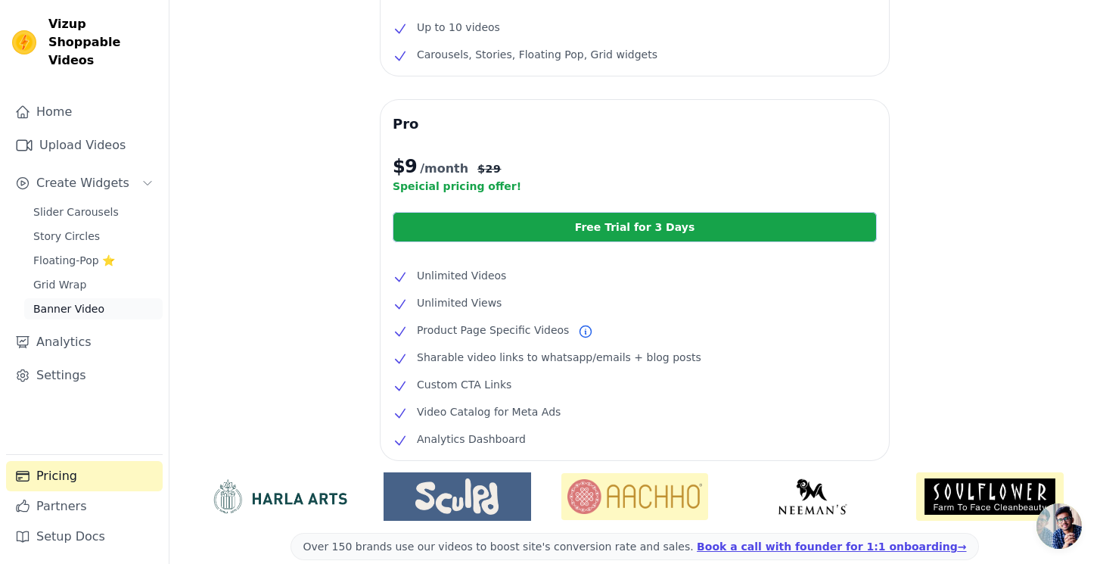
click at [84, 301] on span "Banner Video" at bounding box center [68, 308] width 71 height 15
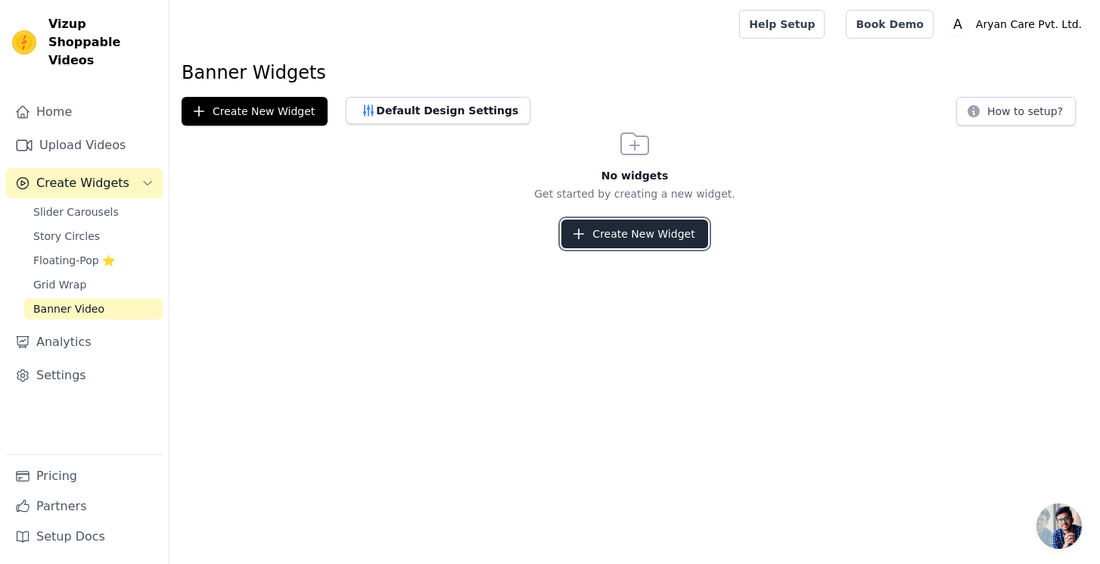
click at [629, 235] on button "Create New Widget" at bounding box center [635, 233] width 146 height 29
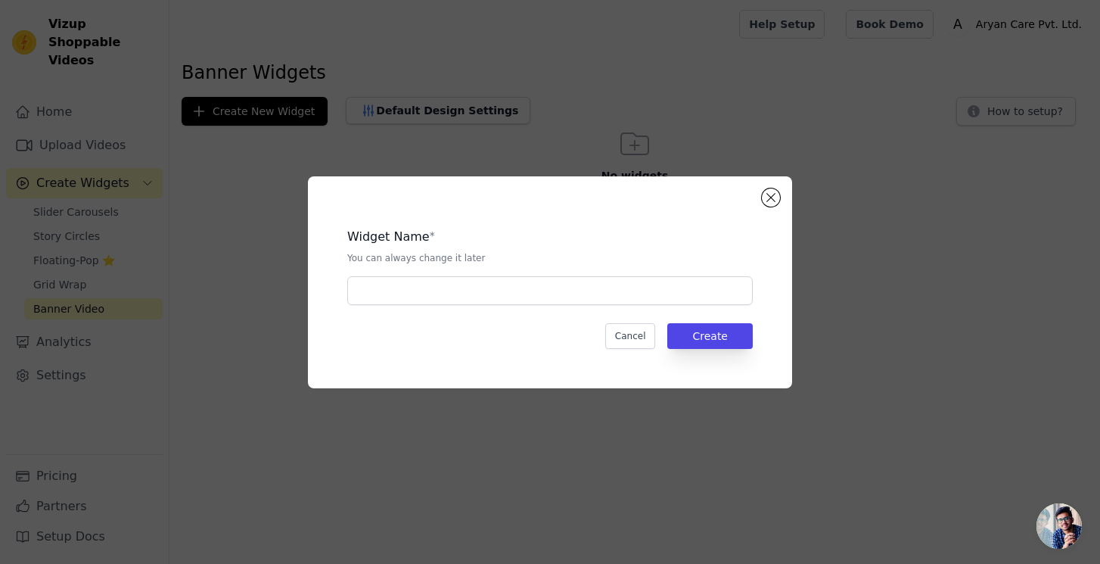
click at [611, 309] on div "Widget Name * You can always change it later Cancel Create" at bounding box center [550, 282] width 436 height 163
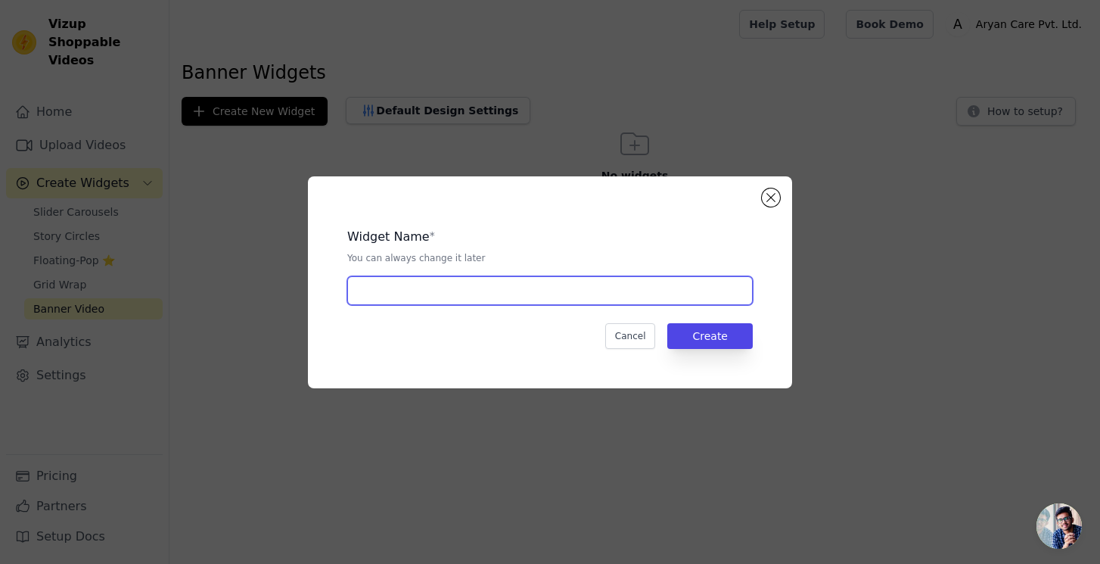
click at [614, 279] on input "text" at bounding box center [550, 290] width 406 height 29
type input "product"
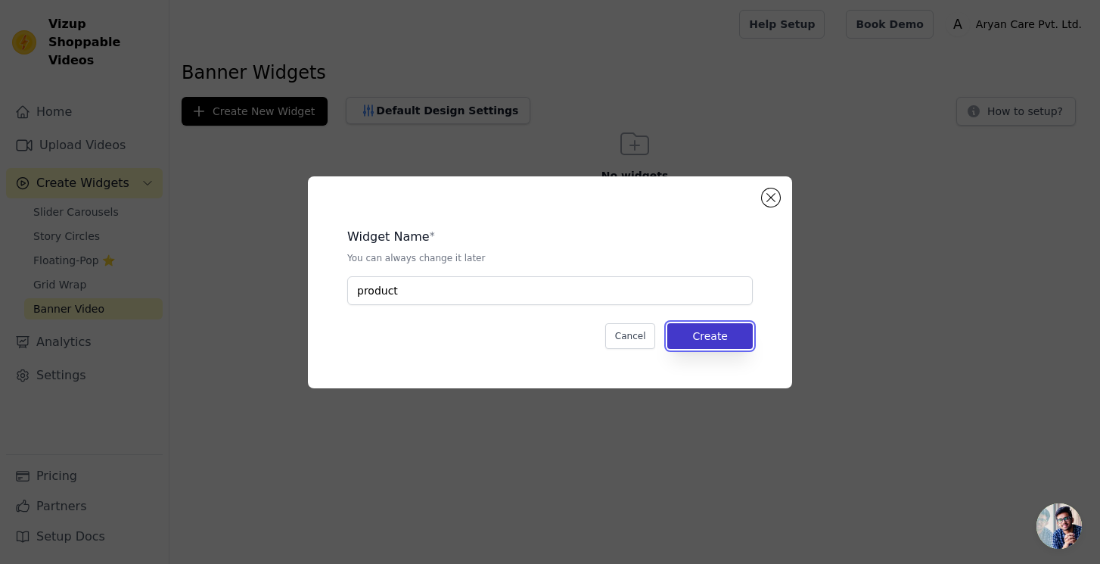
click at [726, 334] on button "Create" at bounding box center [710, 336] width 86 height 26
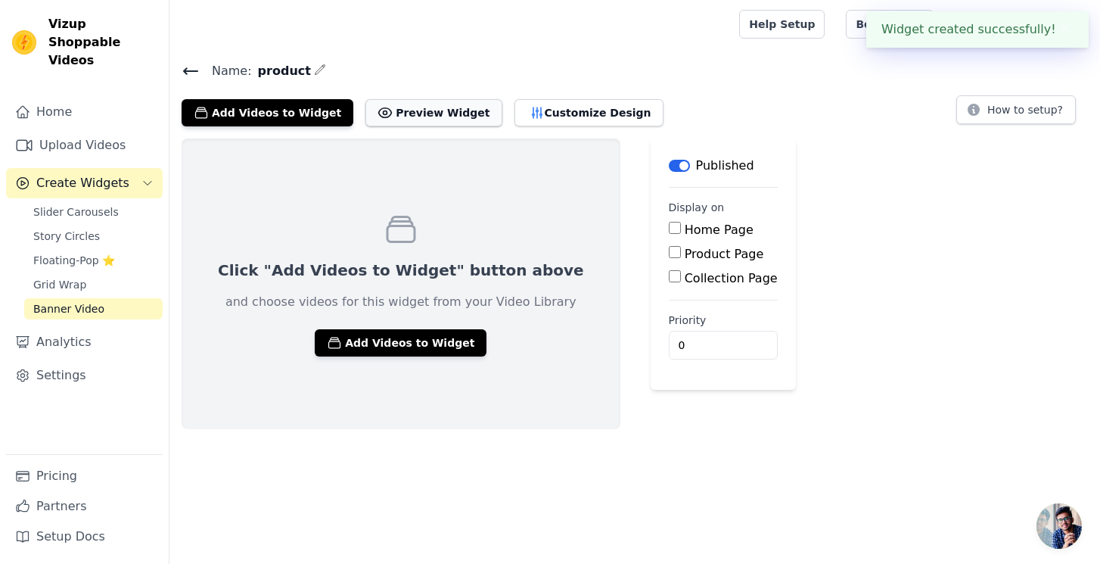
click at [440, 107] on button "Preview Widget" at bounding box center [434, 112] width 136 height 27
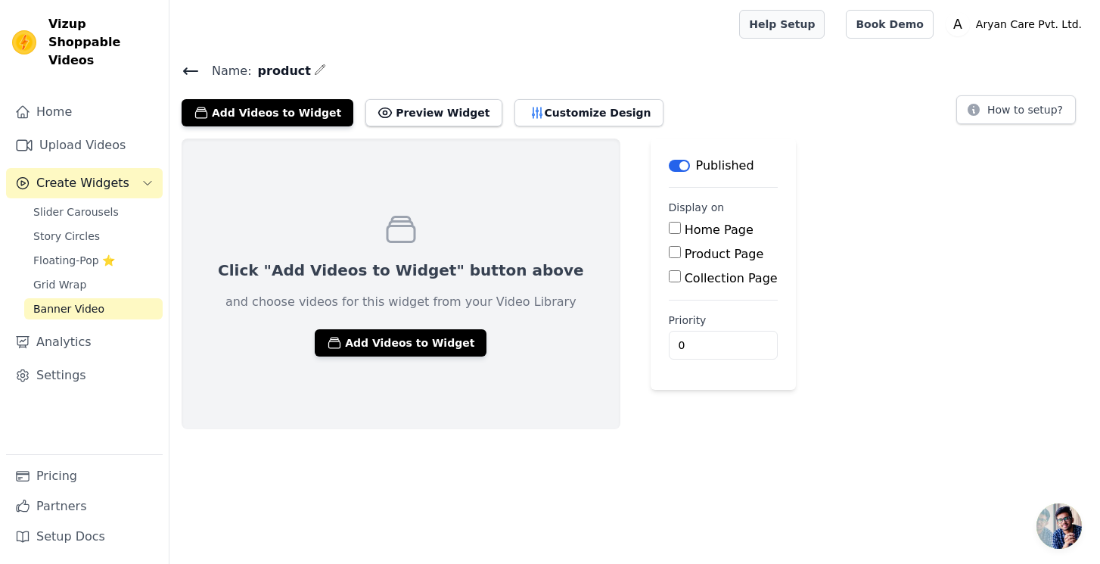
click at [825, 26] on link "Help Setup" at bounding box center [782, 24] width 86 height 29
